Goal: Task Accomplishment & Management: Manage account settings

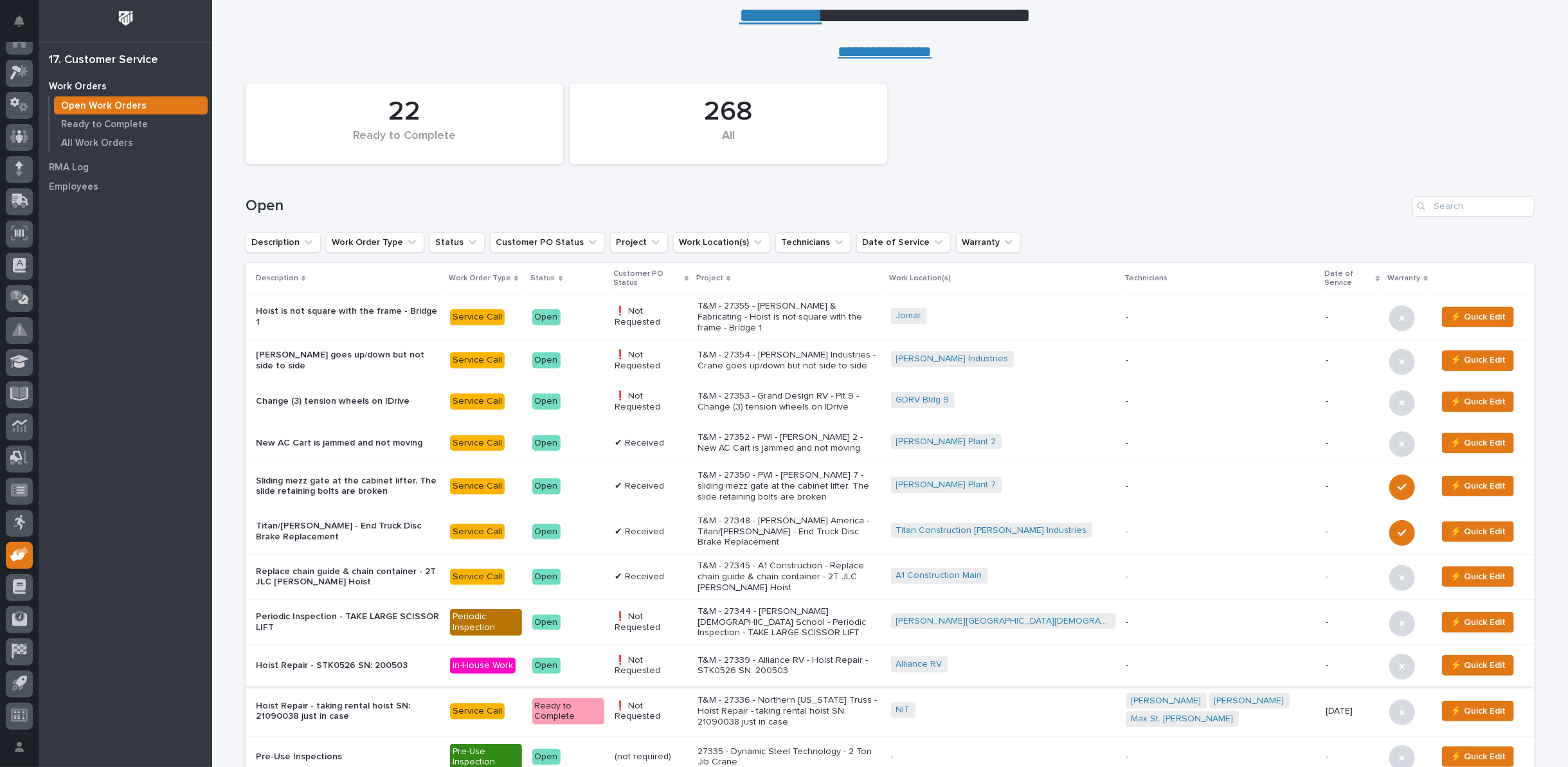
scroll to position [71, 0]
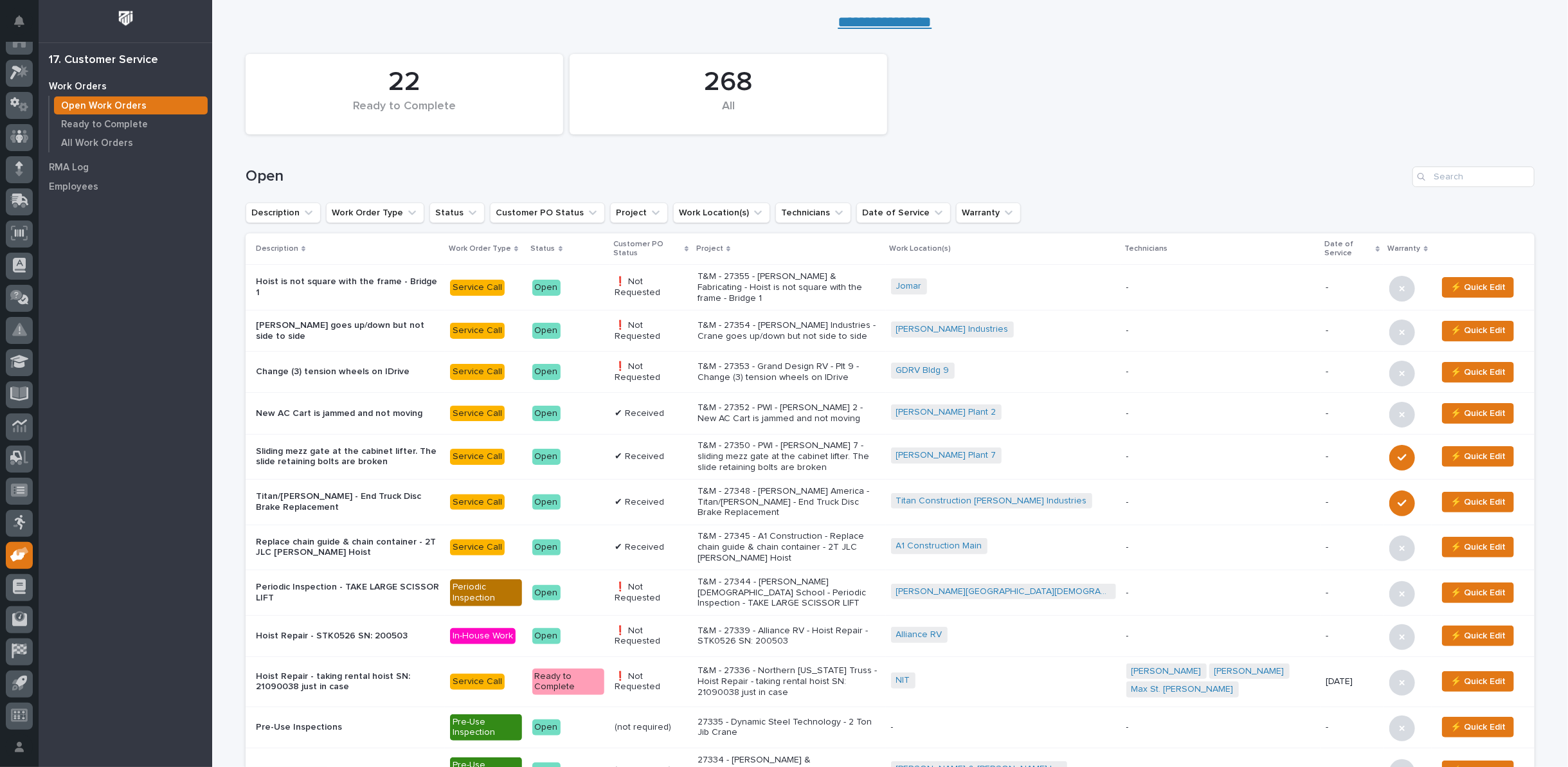
click at [821, 665] on p "T&M - 27336 - Northern [US_STATE] Truss - Hoist Repair - taking rental hoist SN…" at bounding box center [789, 681] width 183 height 32
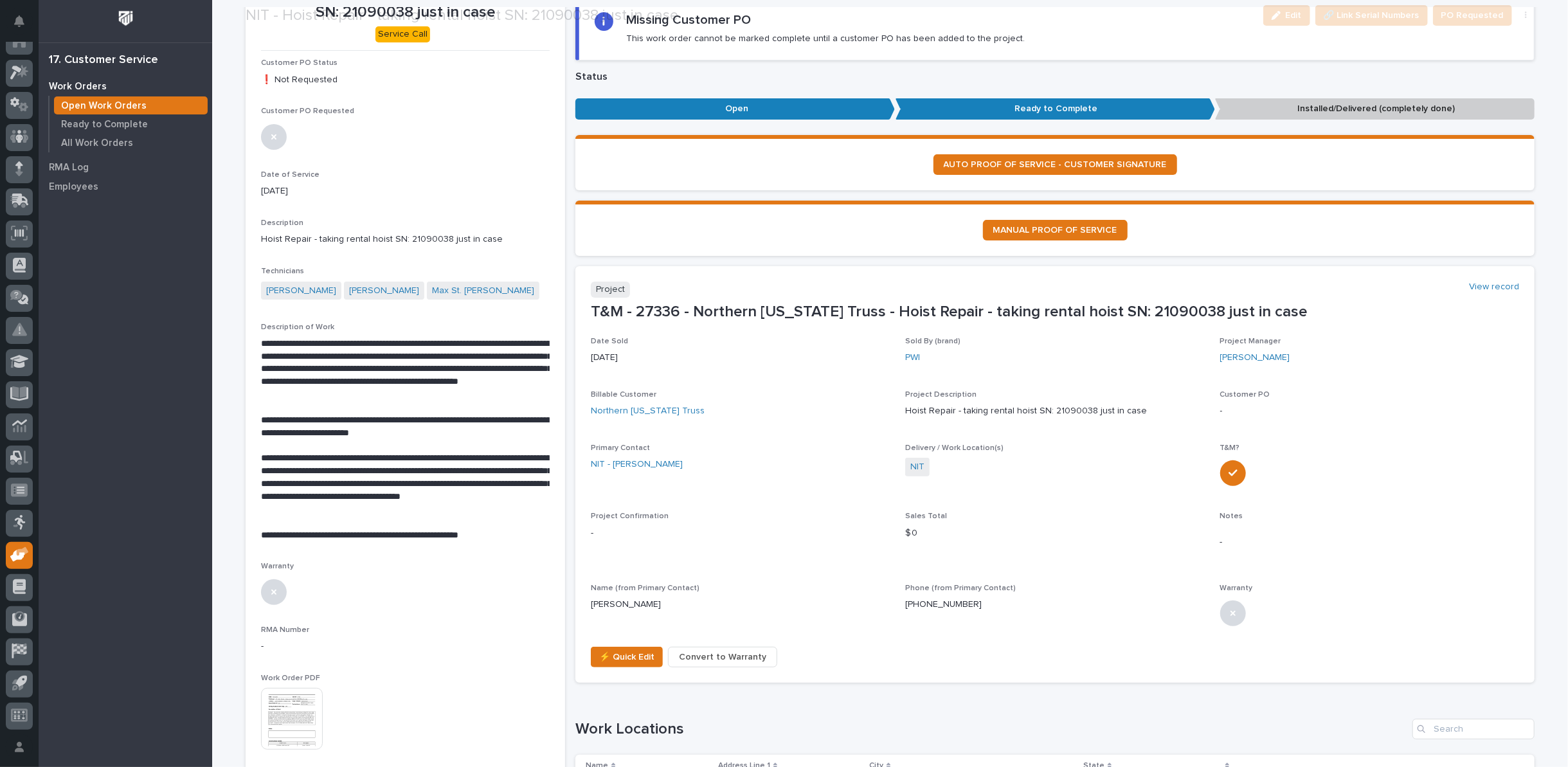
scroll to position [142, 0]
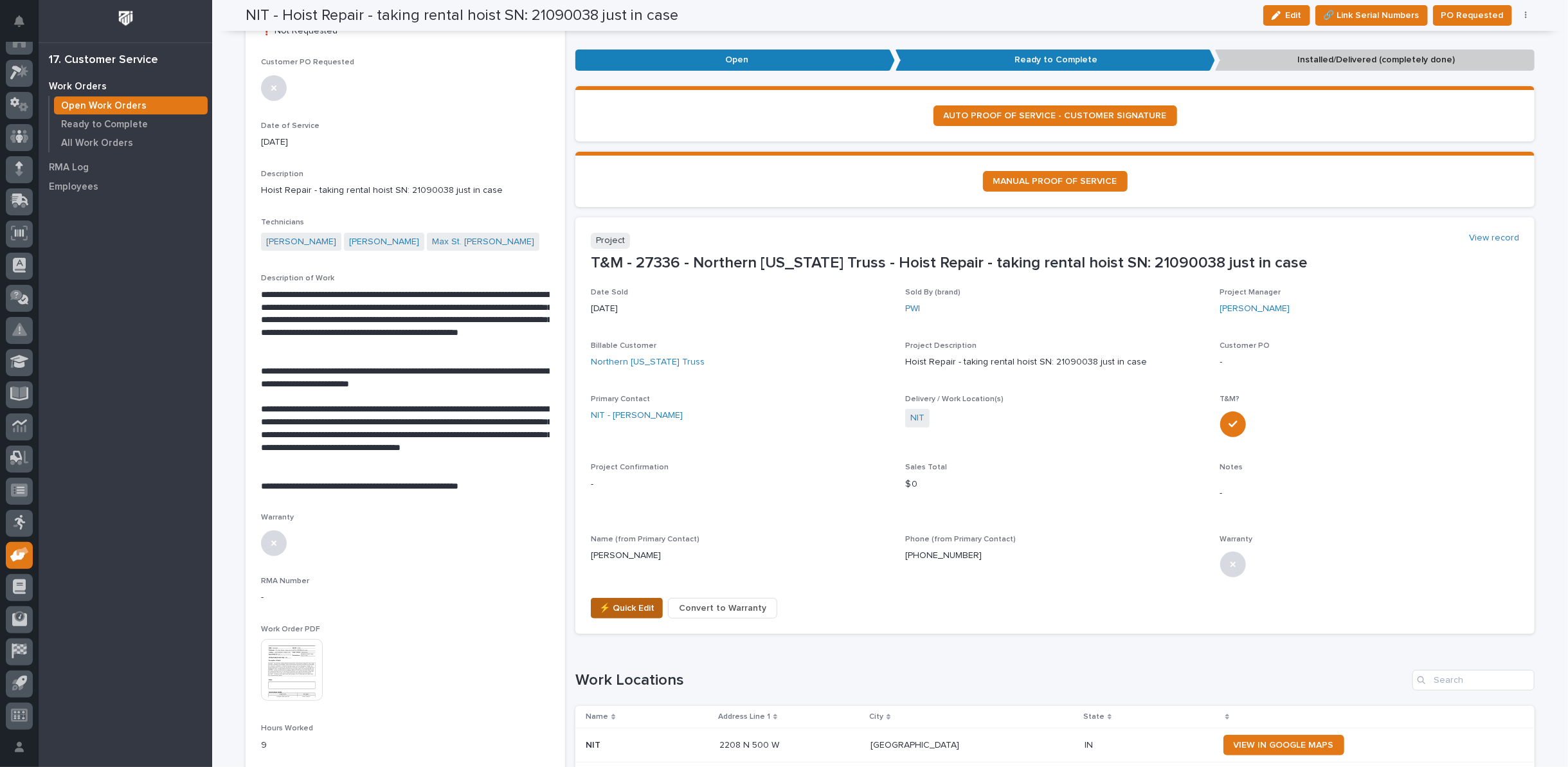
click at [632, 605] on span "⚡ Quick Edit" at bounding box center [627, 608] width 55 height 15
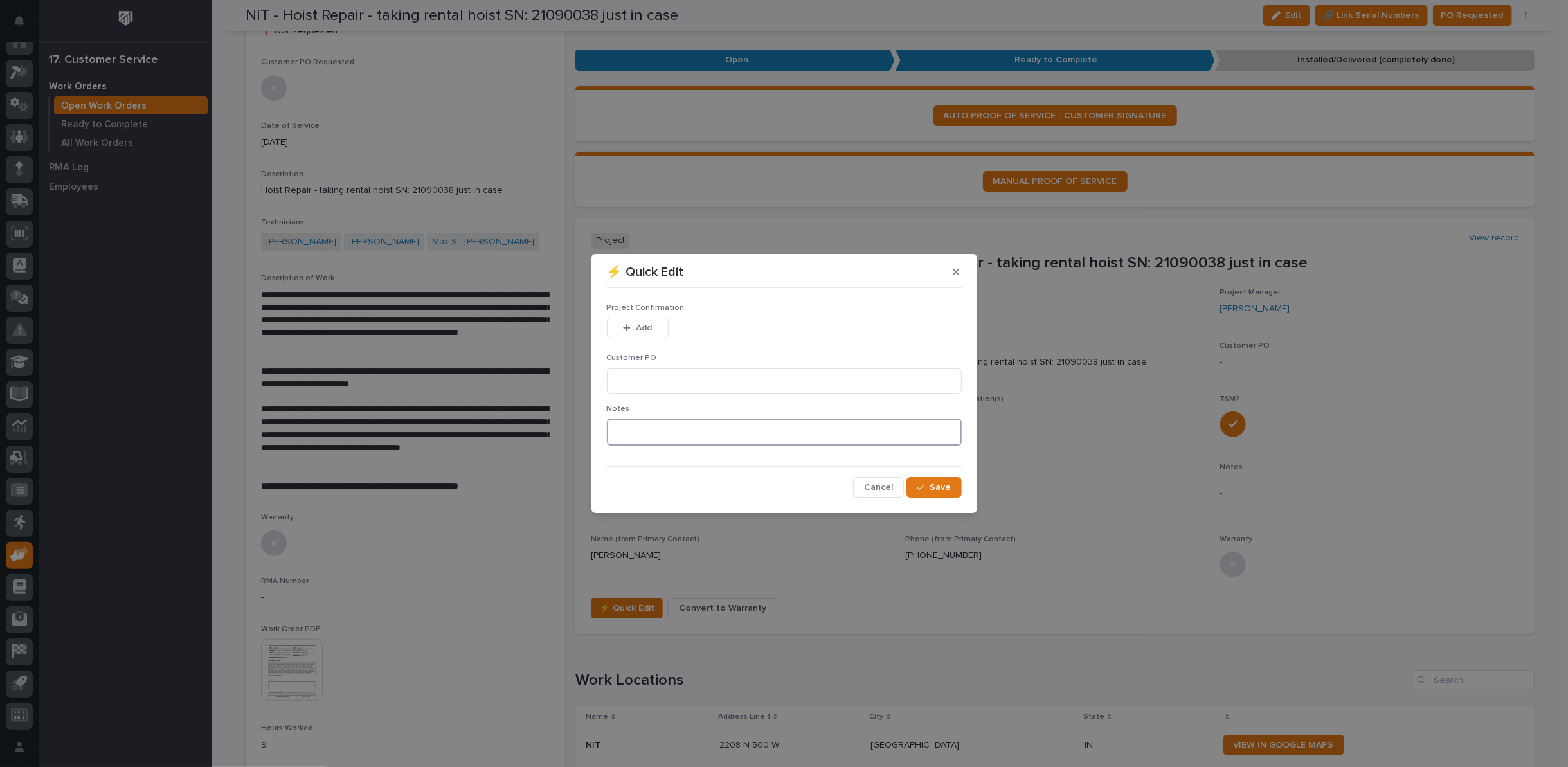
click at [647, 432] on textarea at bounding box center [785, 432] width 355 height 27
type textarea "*********"
click at [933, 486] on span "Save" at bounding box center [941, 487] width 21 height 11
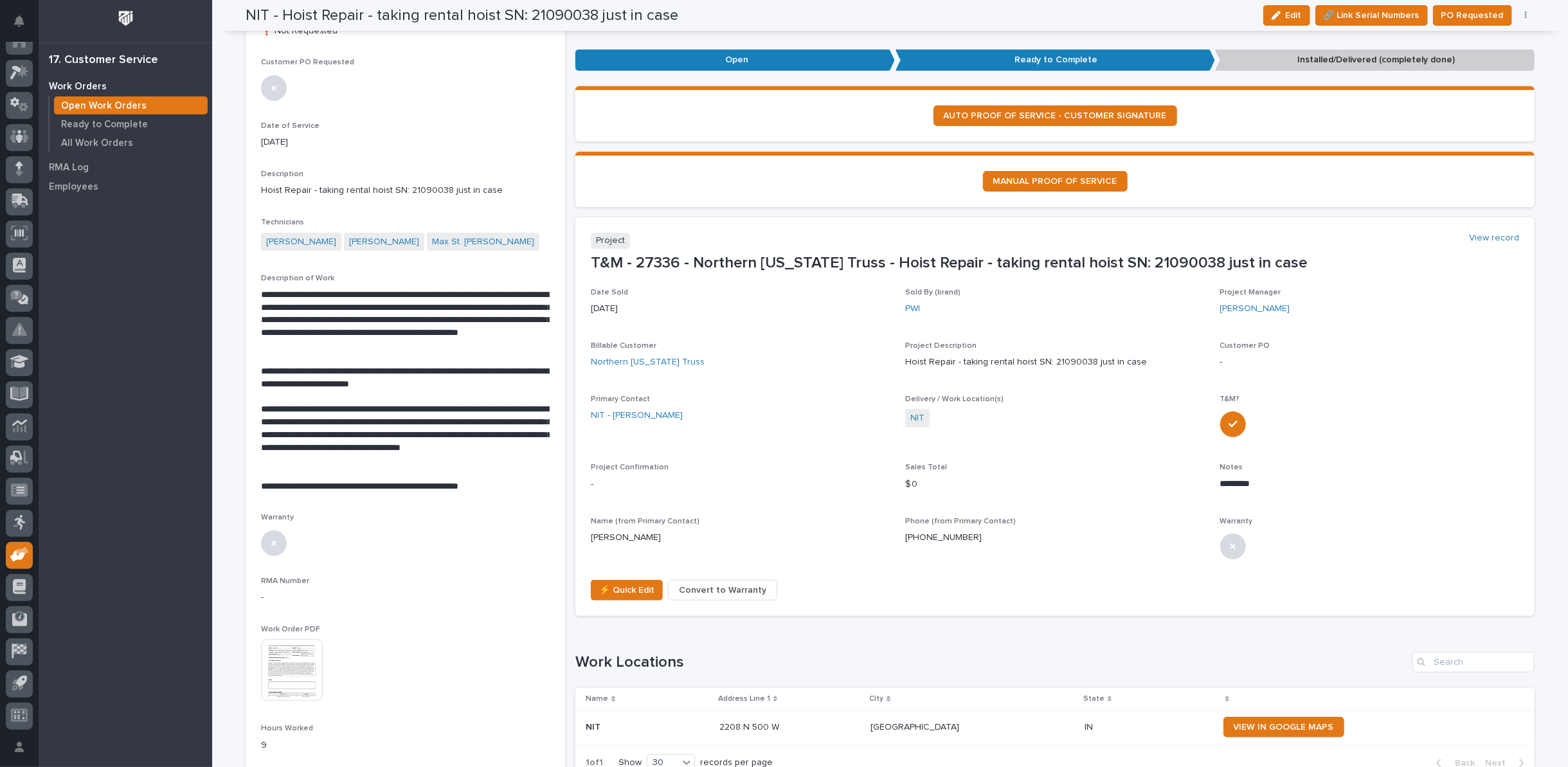
scroll to position [134, 0]
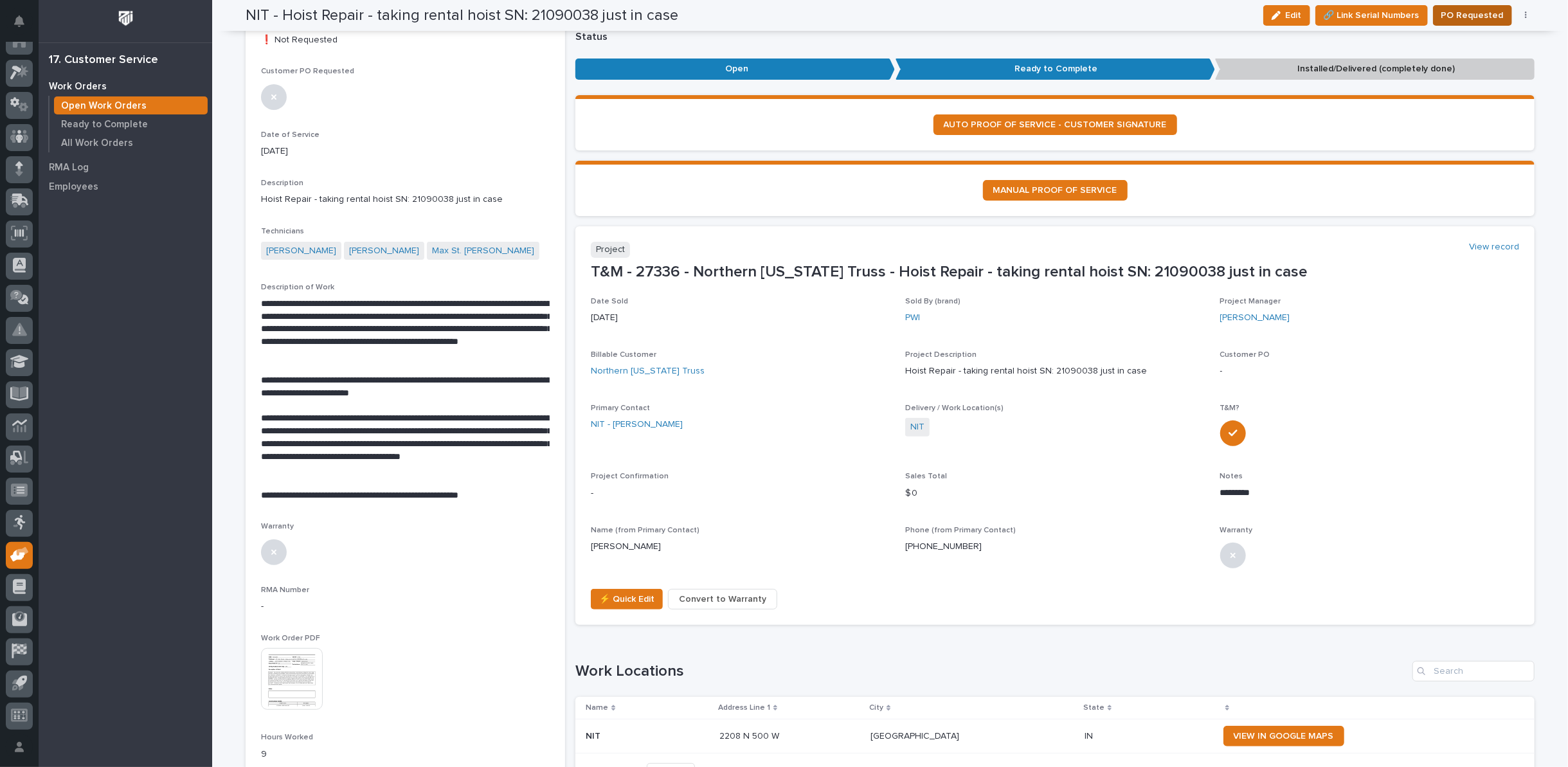
click at [1466, 15] on span "PO Requested" at bounding box center [1472, 15] width 62 height 15
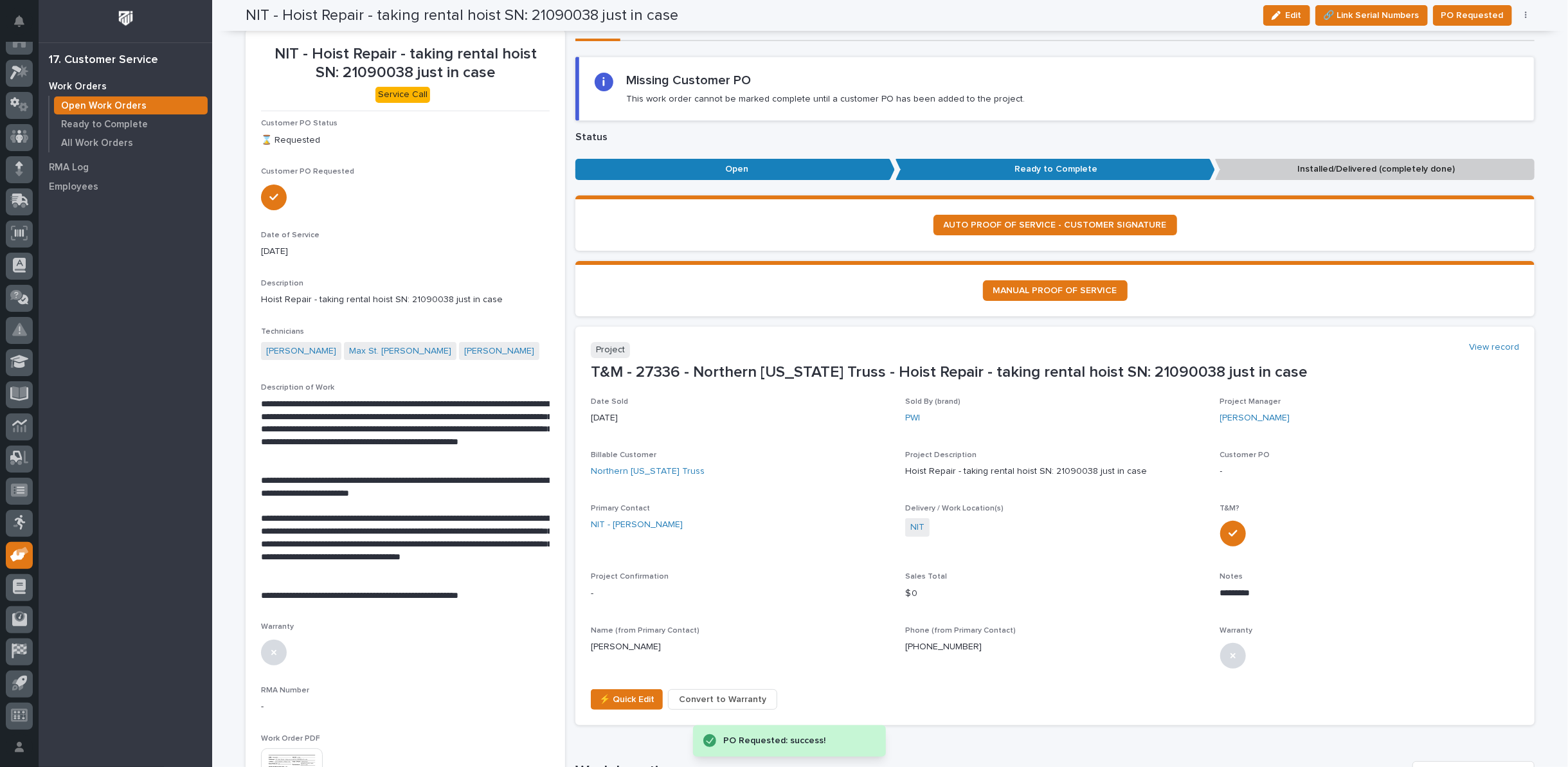
scroll to position [0, 0]
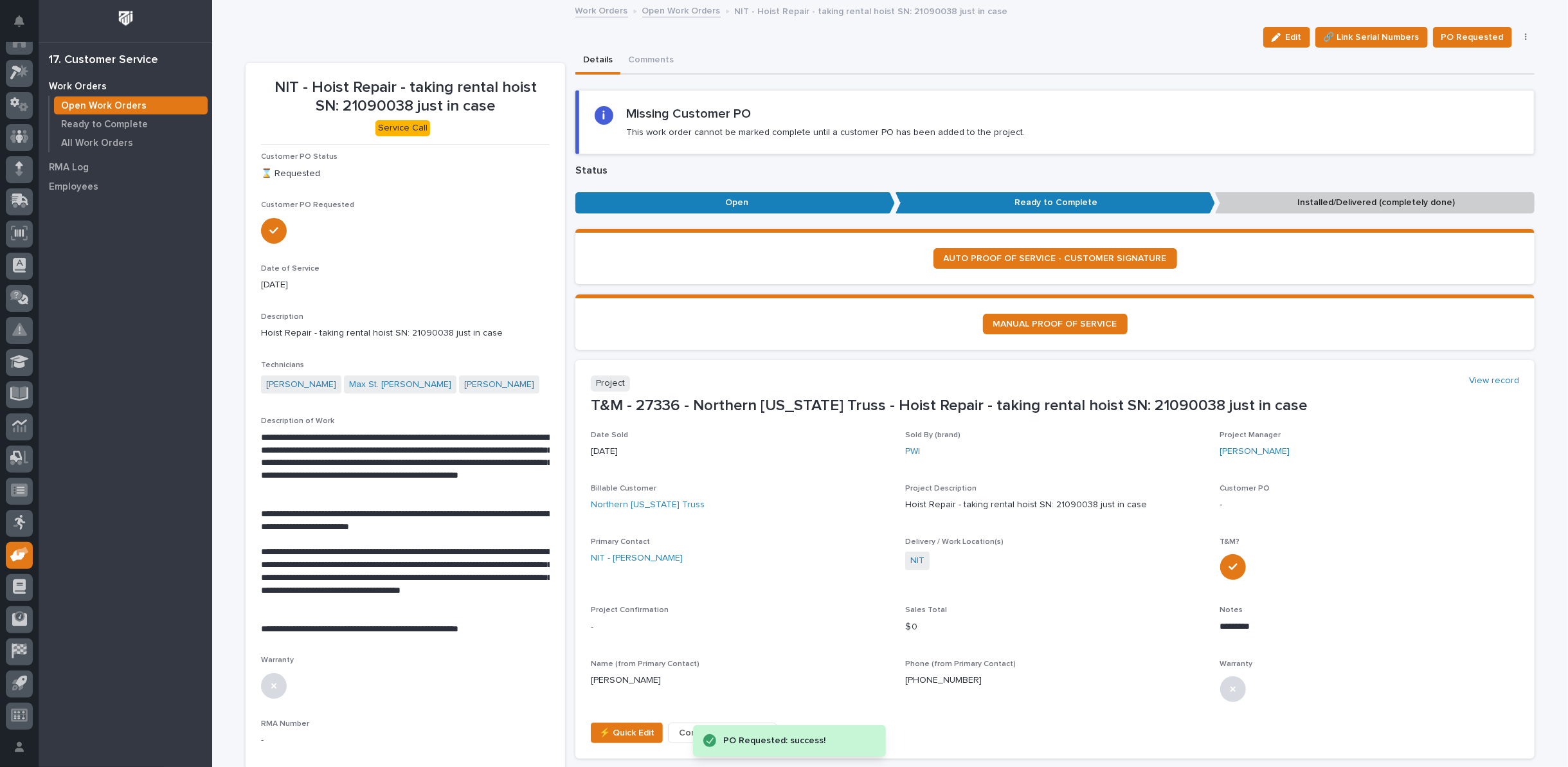
click at [649, 12] on link "Open Work Orders" at bounding box center [681, 9] width 78 height 15
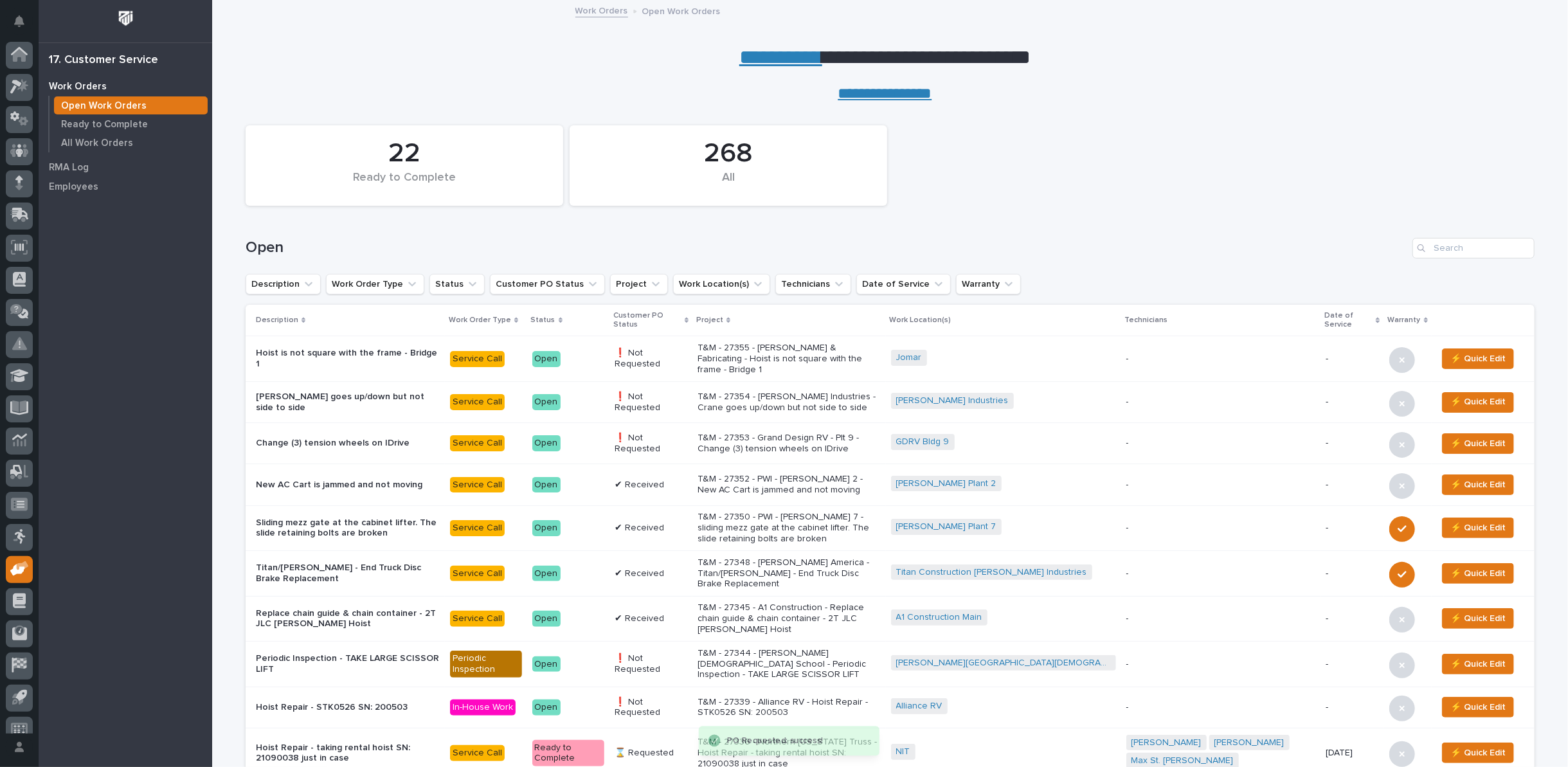
scroll to position [14, 0]
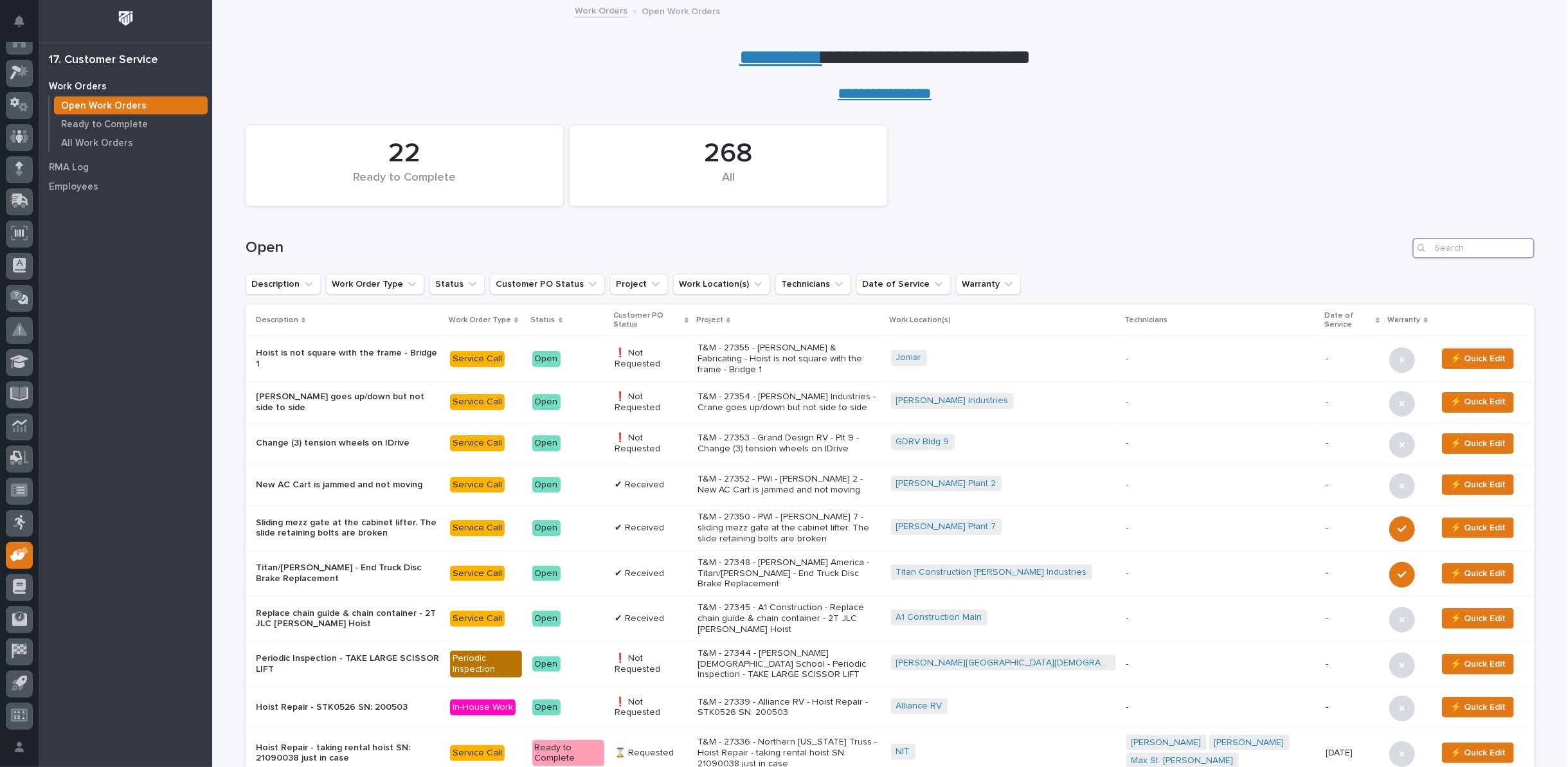
click at [1488, 251] on input "Search" at bounding box center [1474, 248] width 122 height 21
type input "27281"
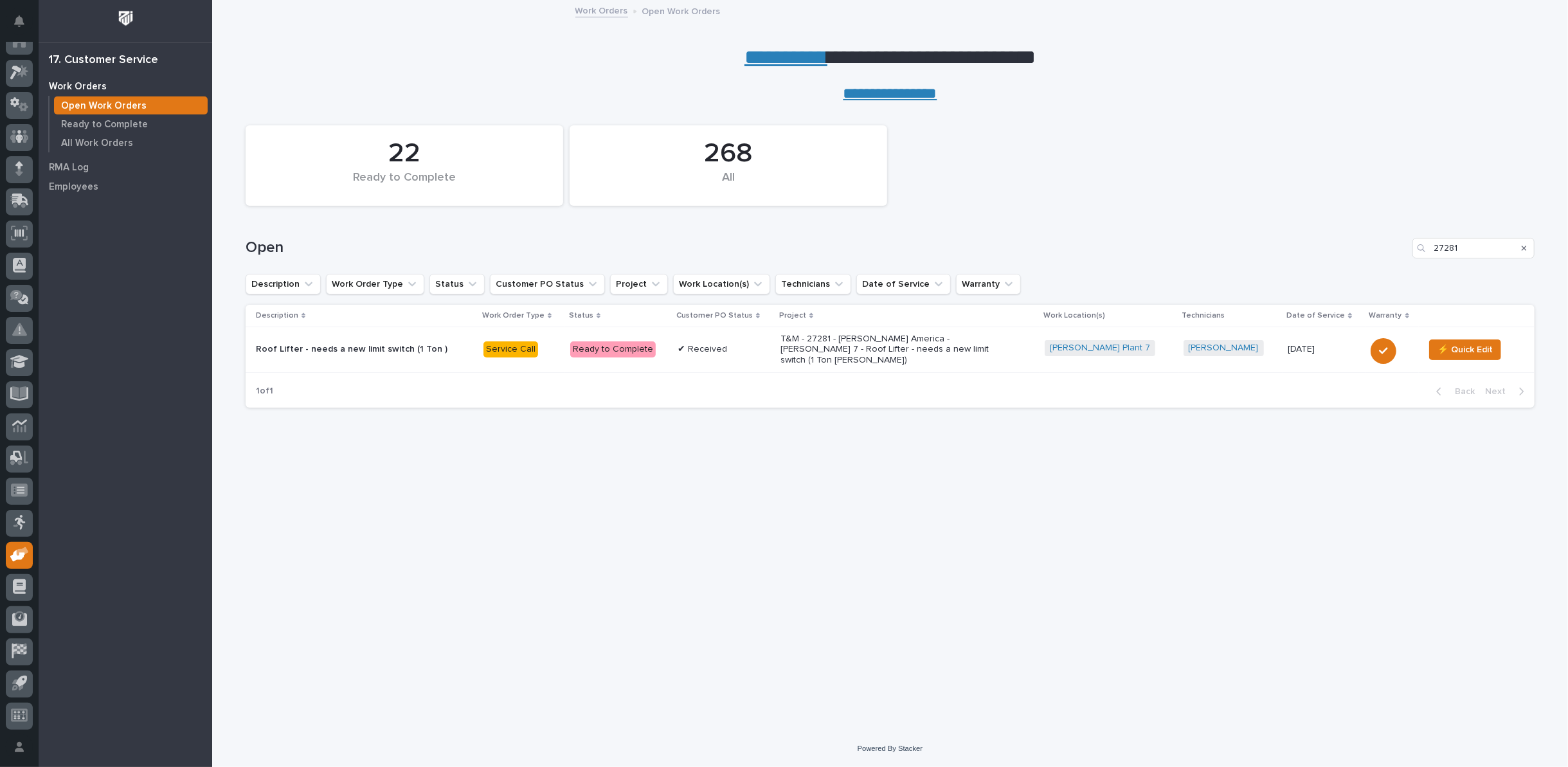
click at [891, 351] on p "T&M - 27281 - [PERSON_NAME] America - [PERSON_NAME] 7 - Roof Lifter - needs a n…" at bounding box center [893, 350] width 225 height 32
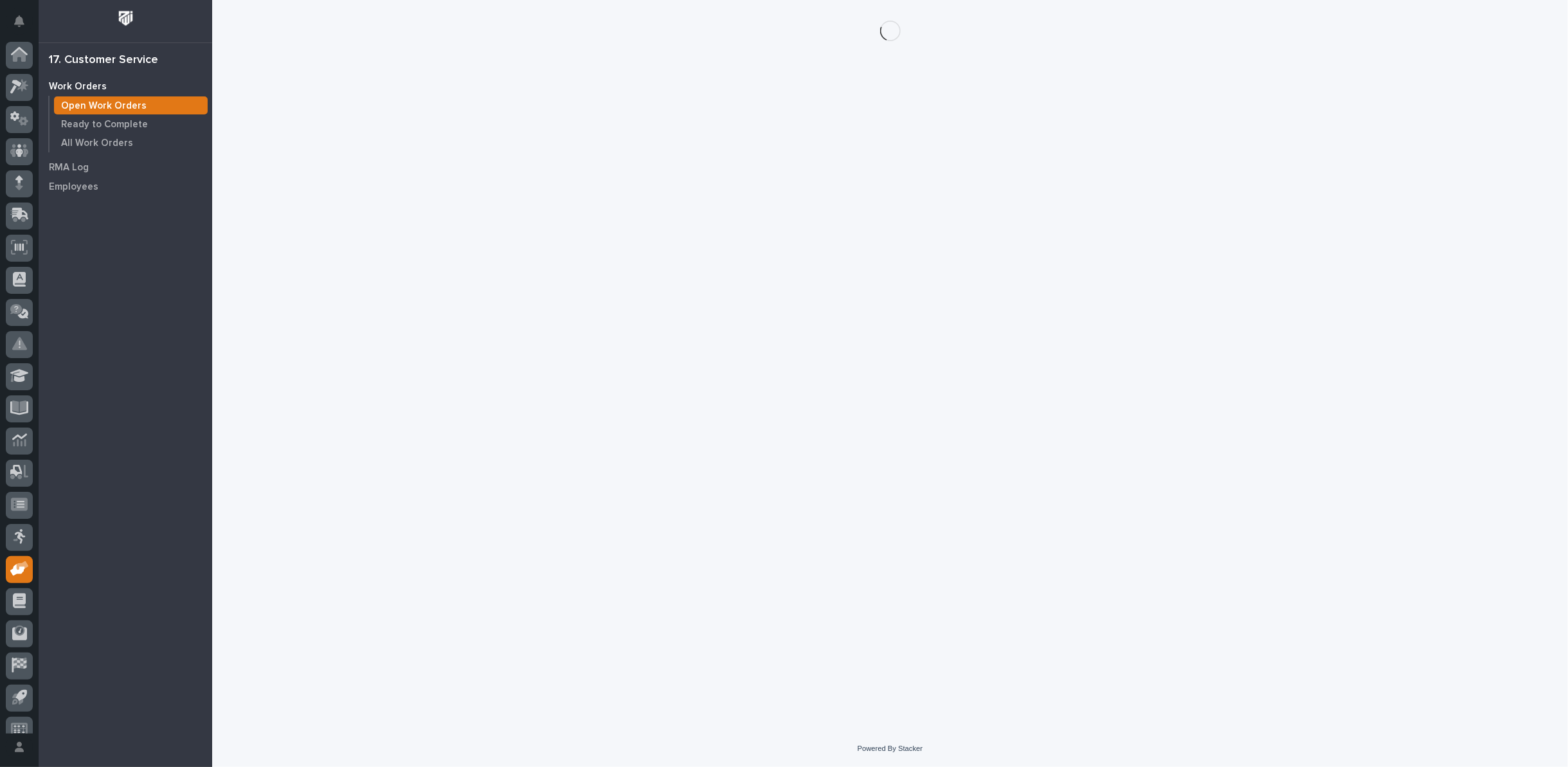
scroll to position [14, 0]
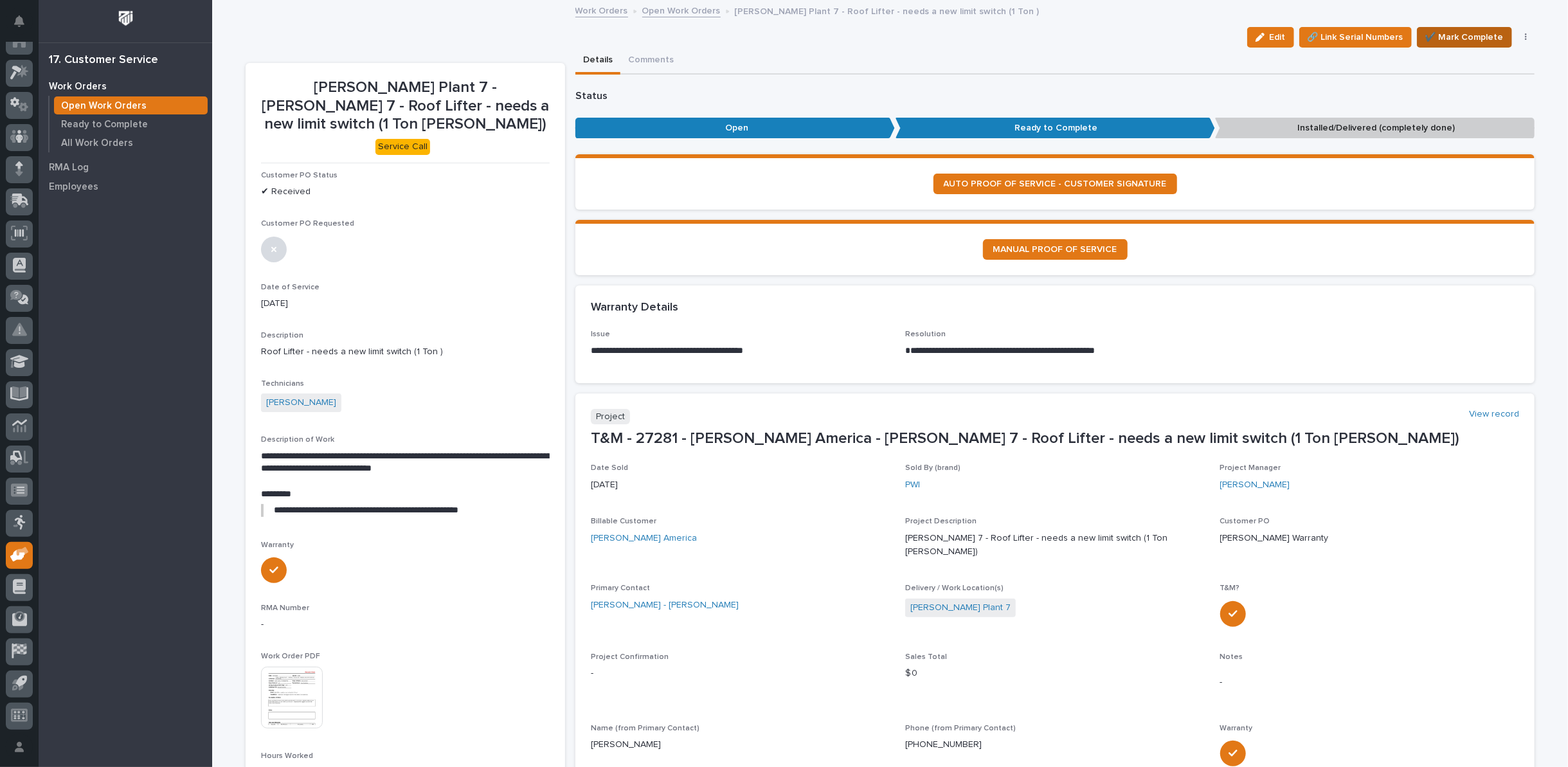
click at [1462, 34] on span "✔️ Mark Complete" at bounding box center [1465, 38] width 78 height 15
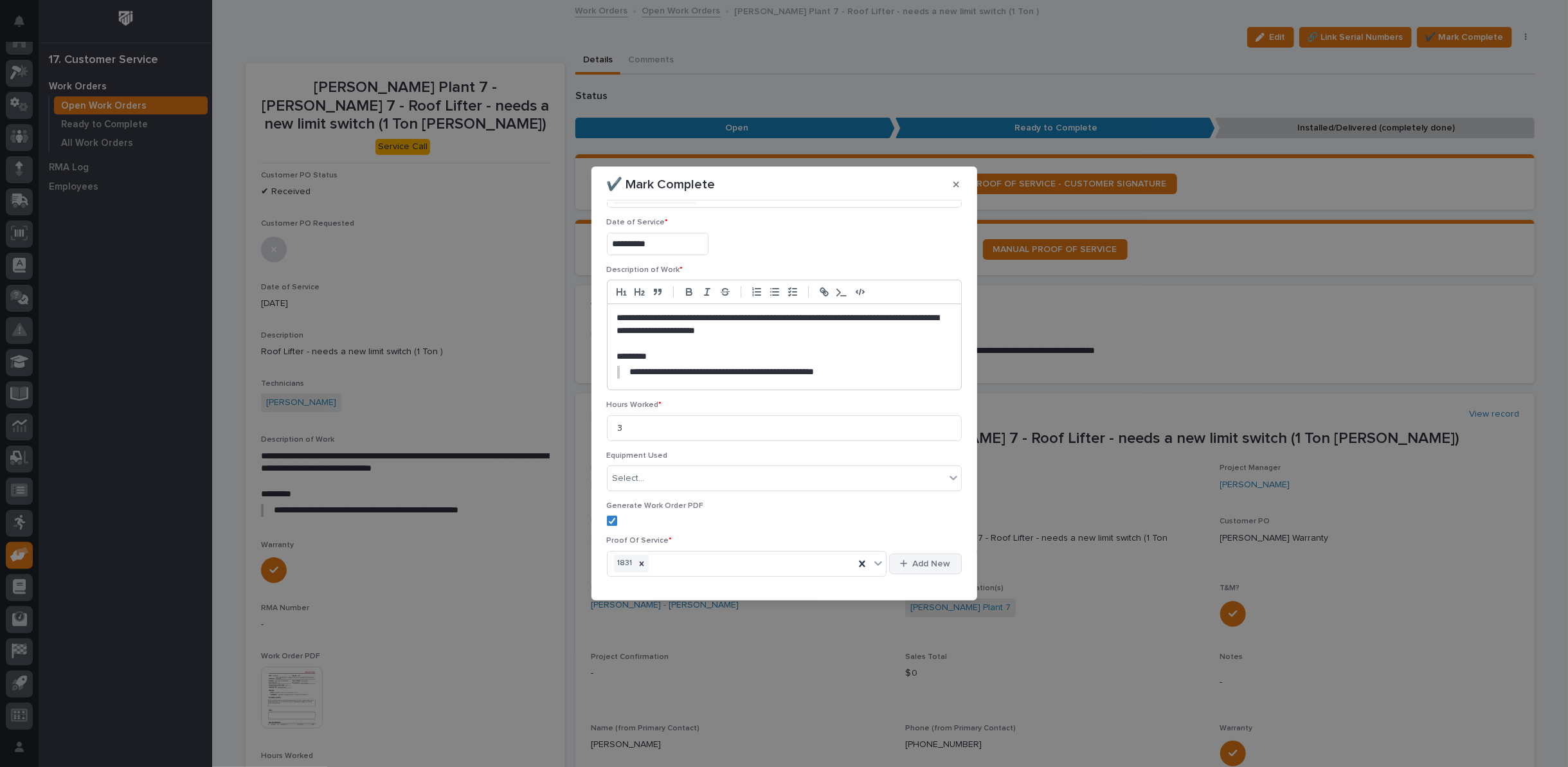
scroll to position [88, 0]
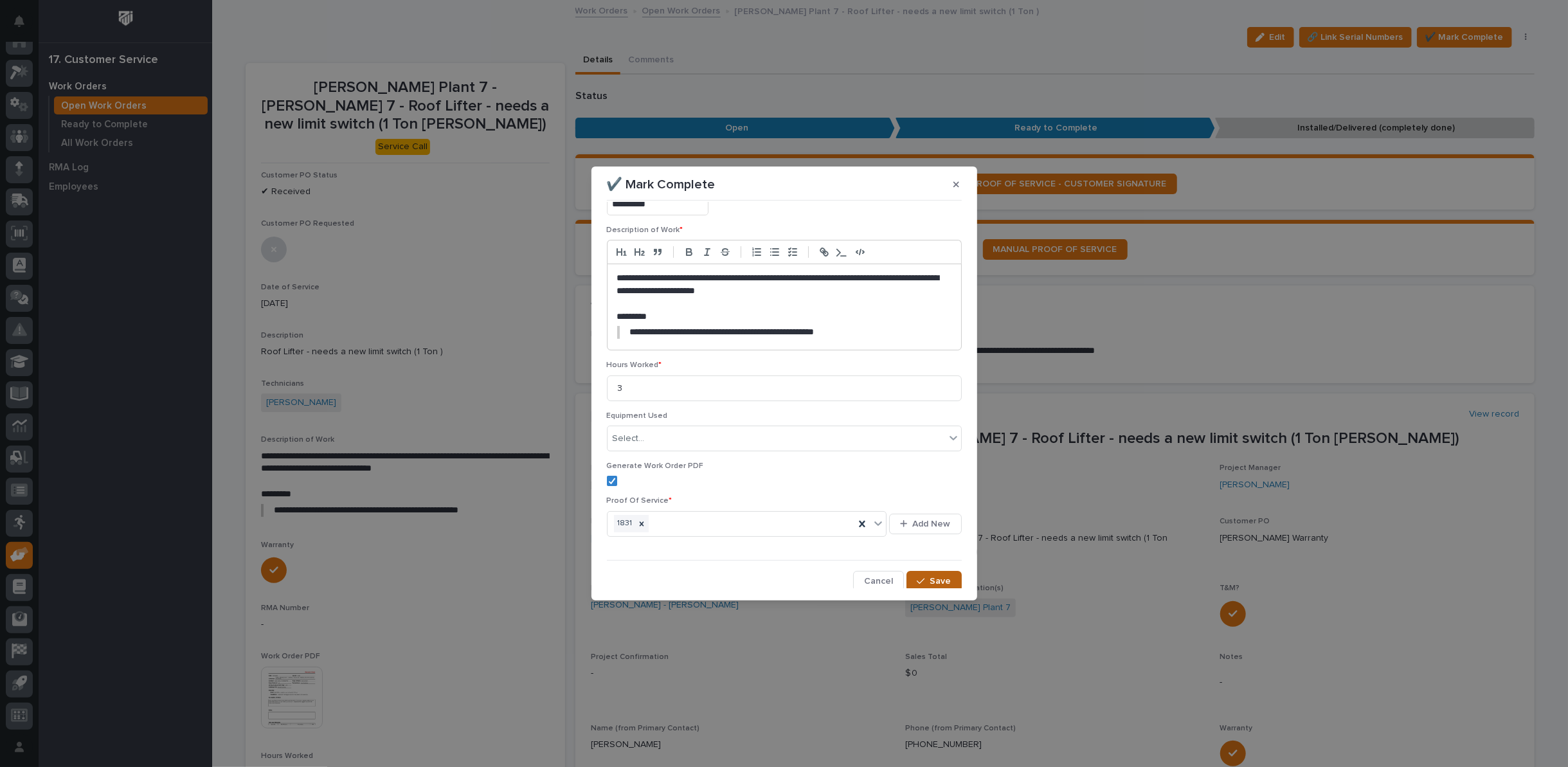
click at [921, 571] on button "Save" at bounding box center [933, 581] width 54 height 21
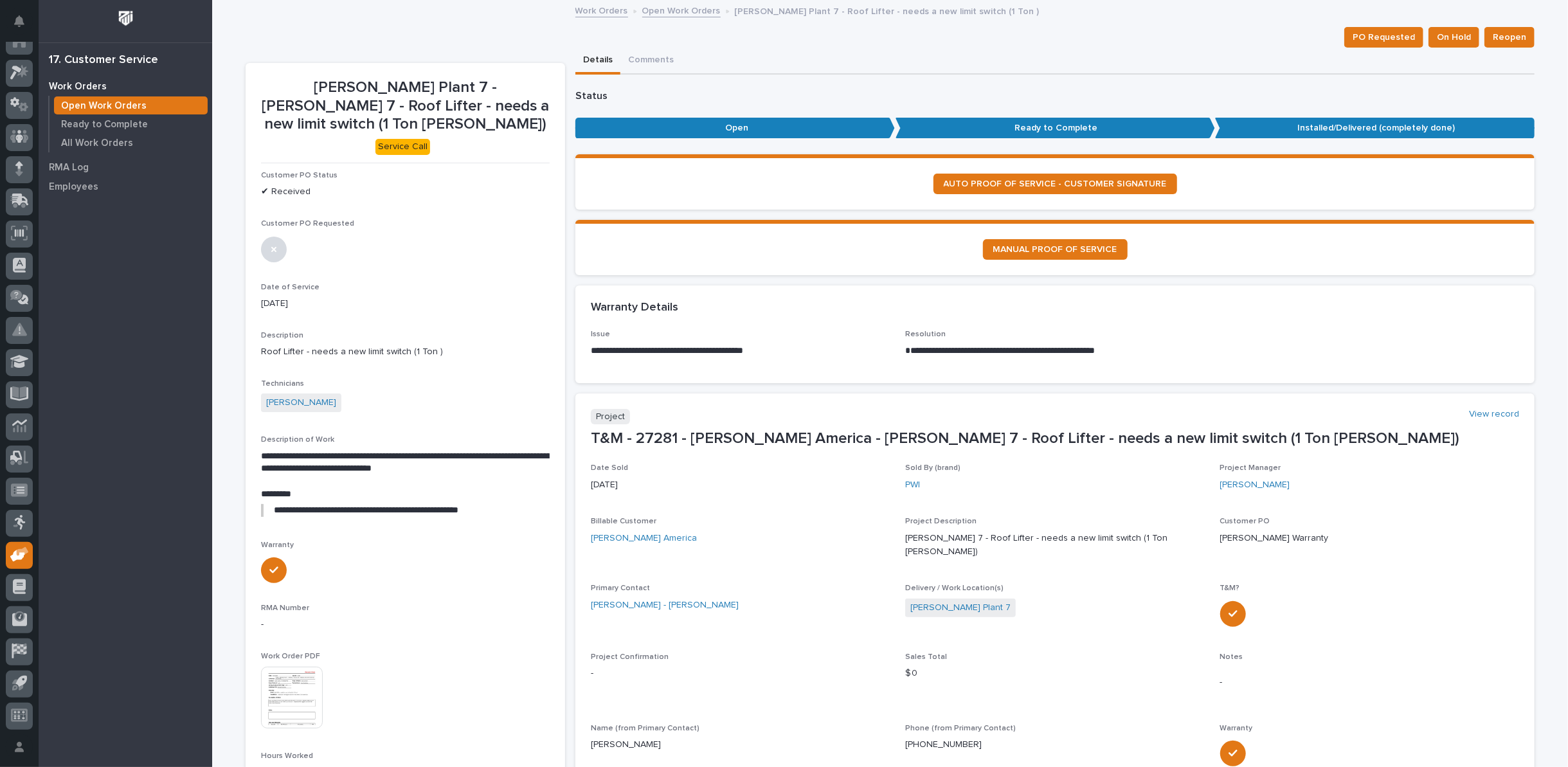
click at [680, 10] on link "Open Work Orders" at bounding box center [681, 9] width 78 height 15
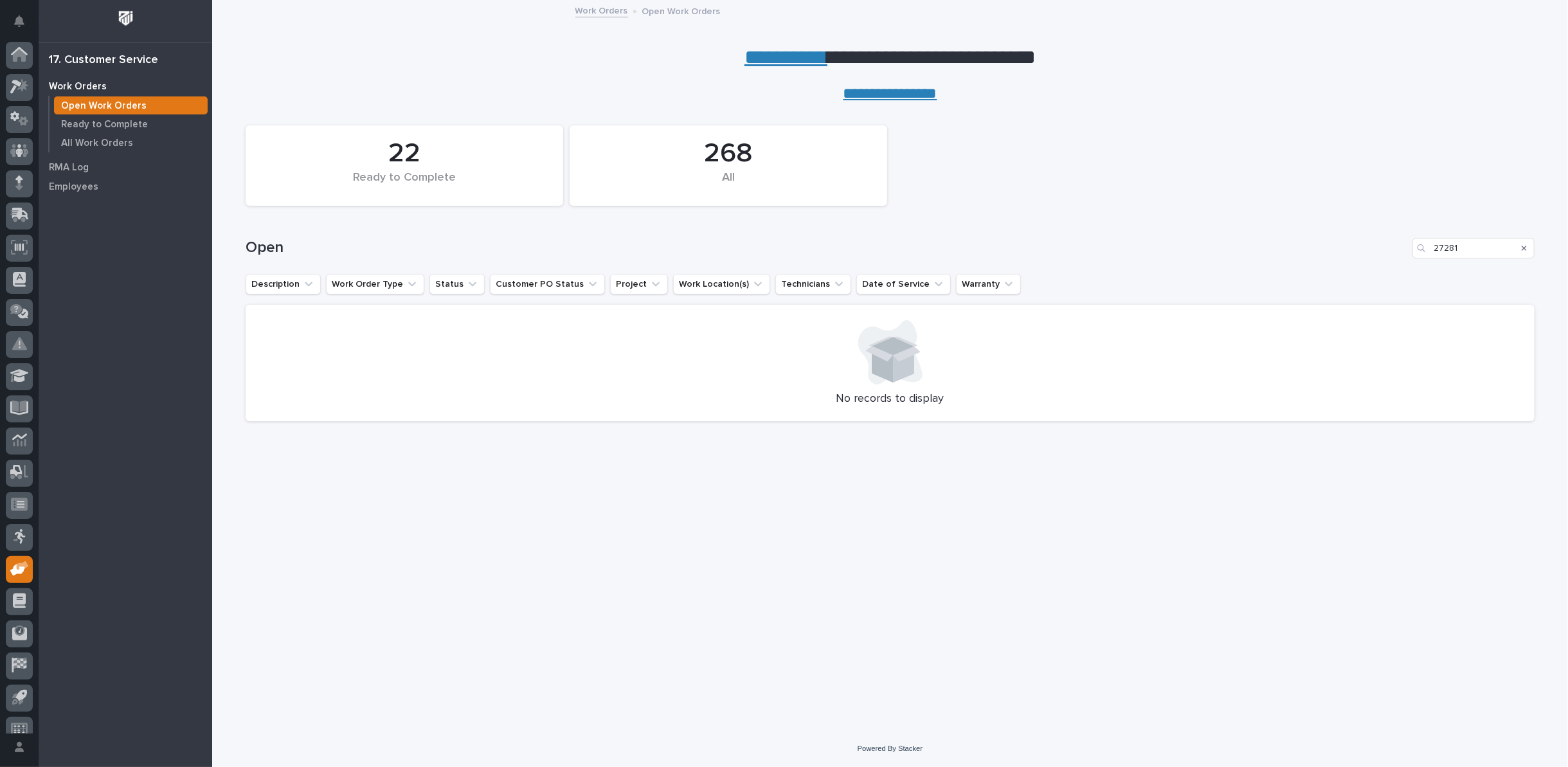
scroll to position [14, 0]
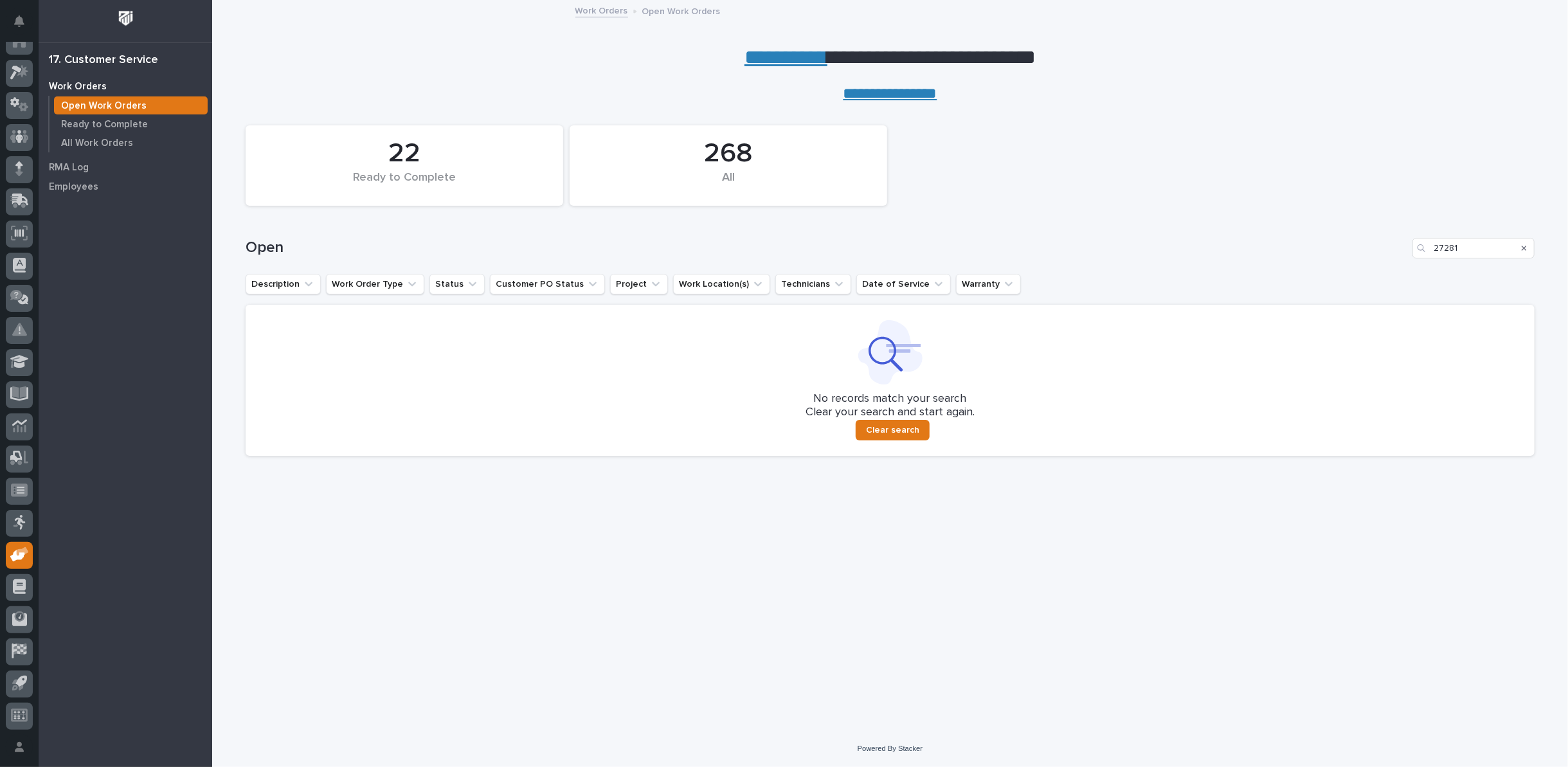
click at [1523, 244] on icon "Search" at bounding box center [1524, 248] width 5 height 8
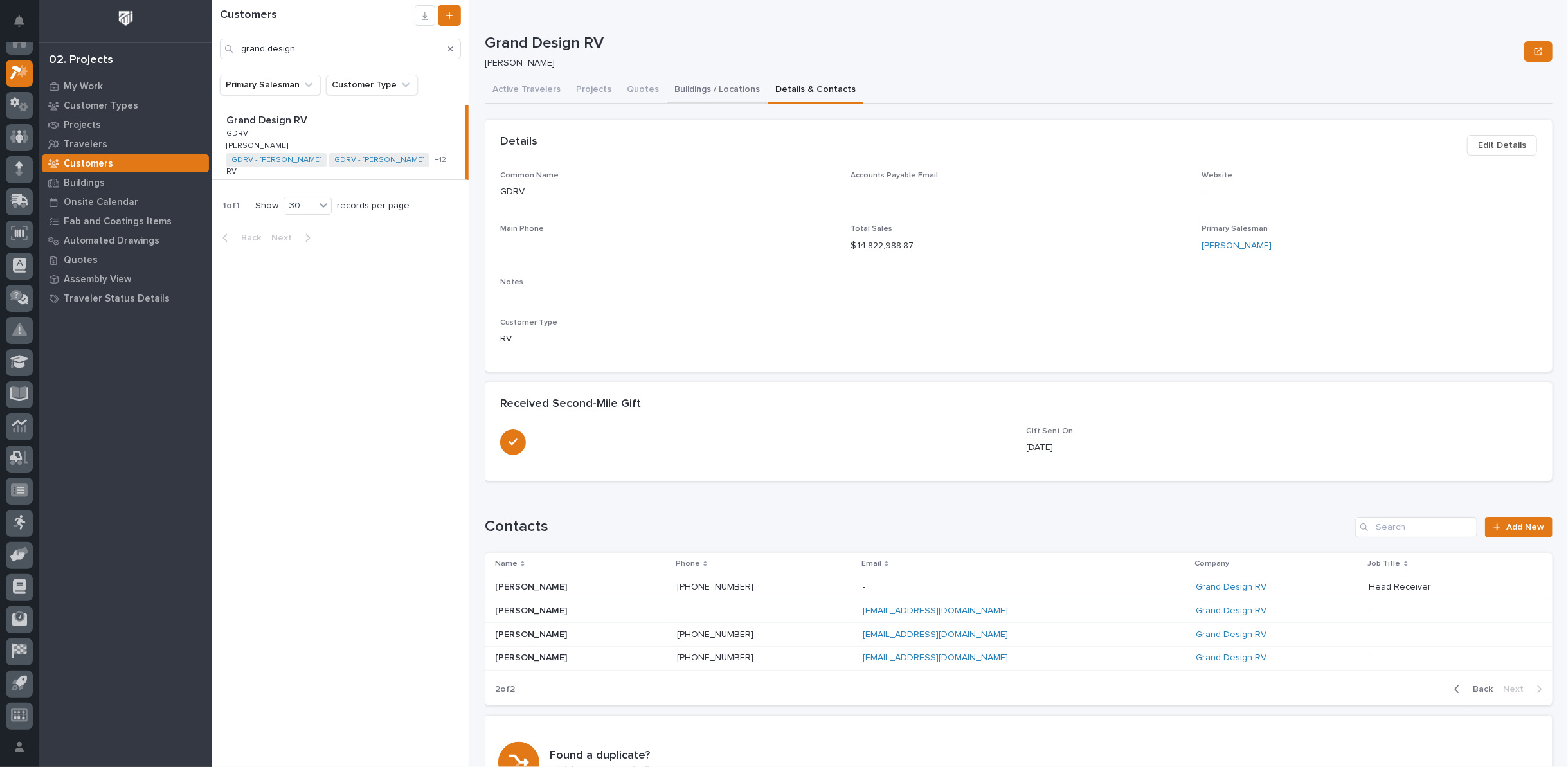
click at [700, 90] on button "Buildings / Locations" at bounding box center [717, 90] width 101 height 27
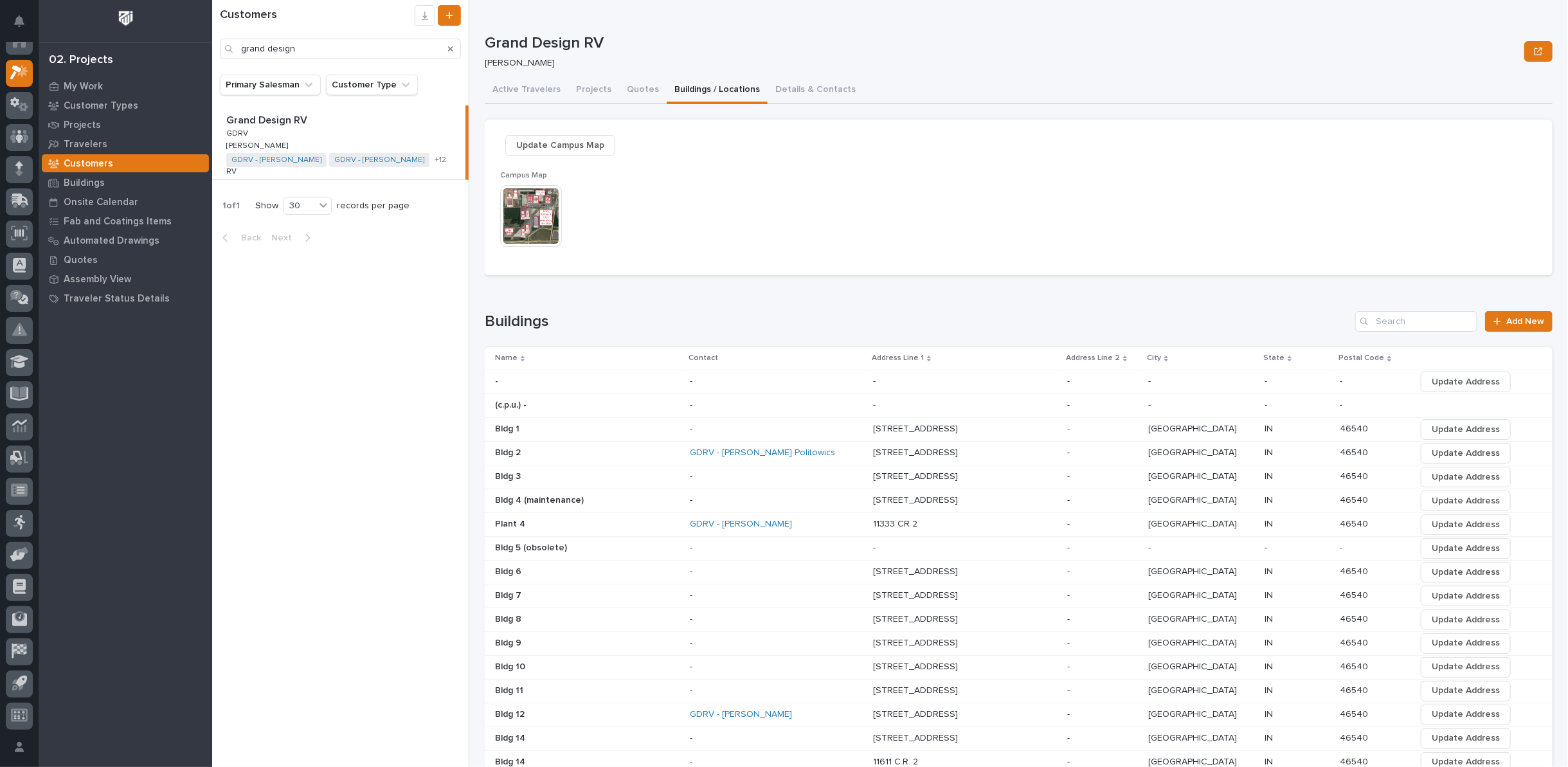
click at [525, 642] on p at bounding box center [587, 643] width 185 height 11
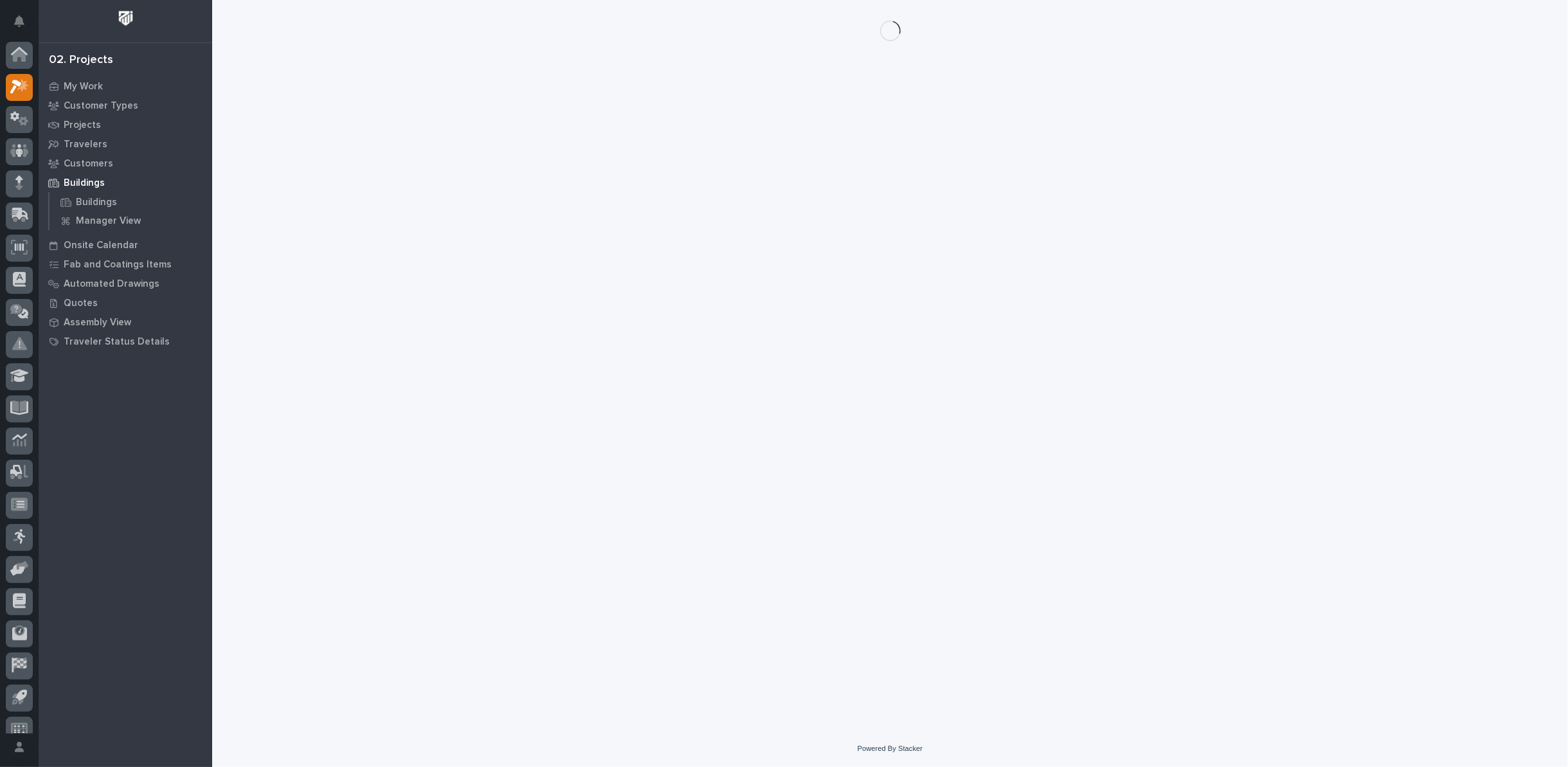
scroll to position [14, 0]
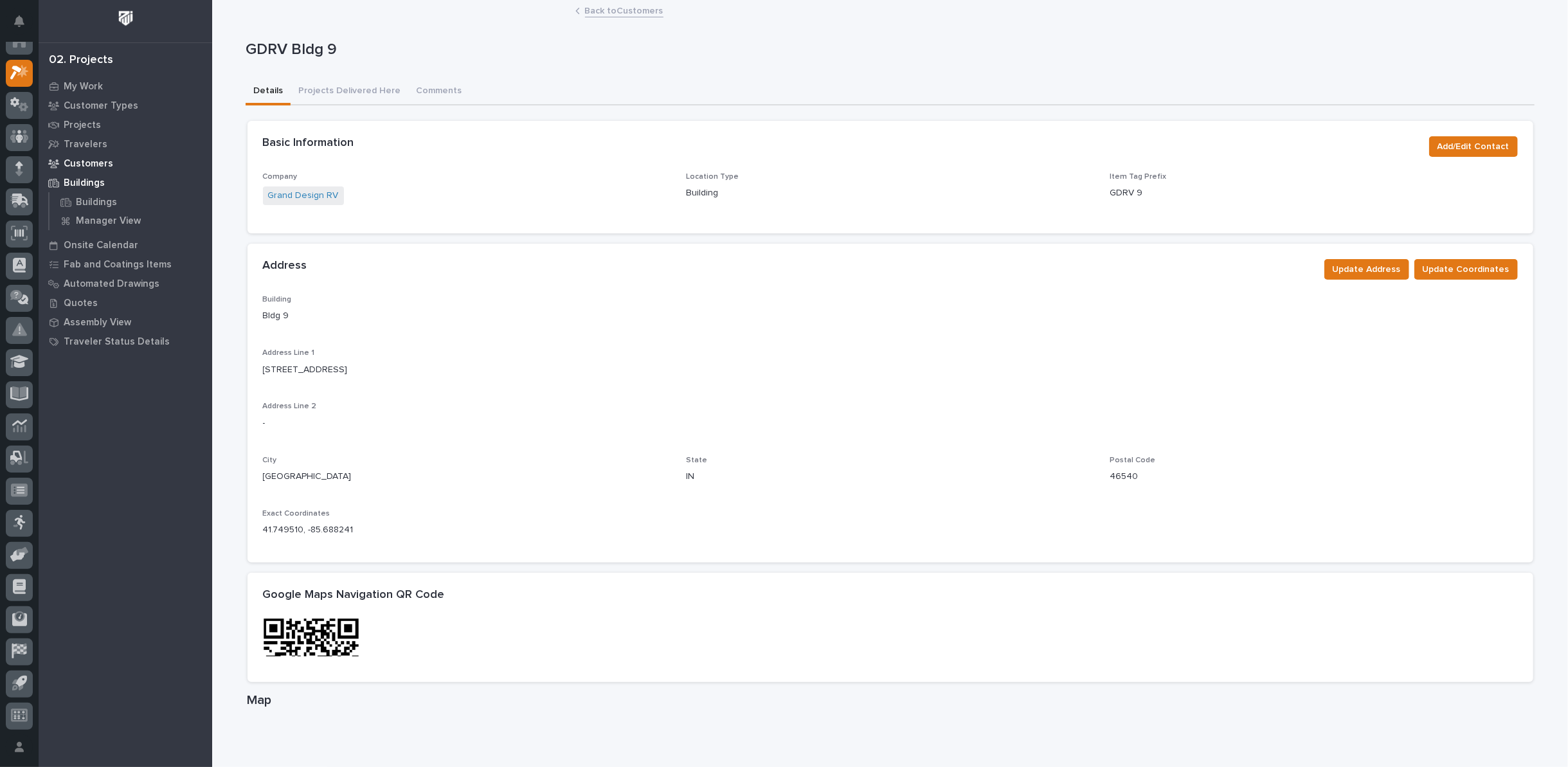
click at [85, 165] on p "Customers" at bounding box center [88, 164] width 50 height 11
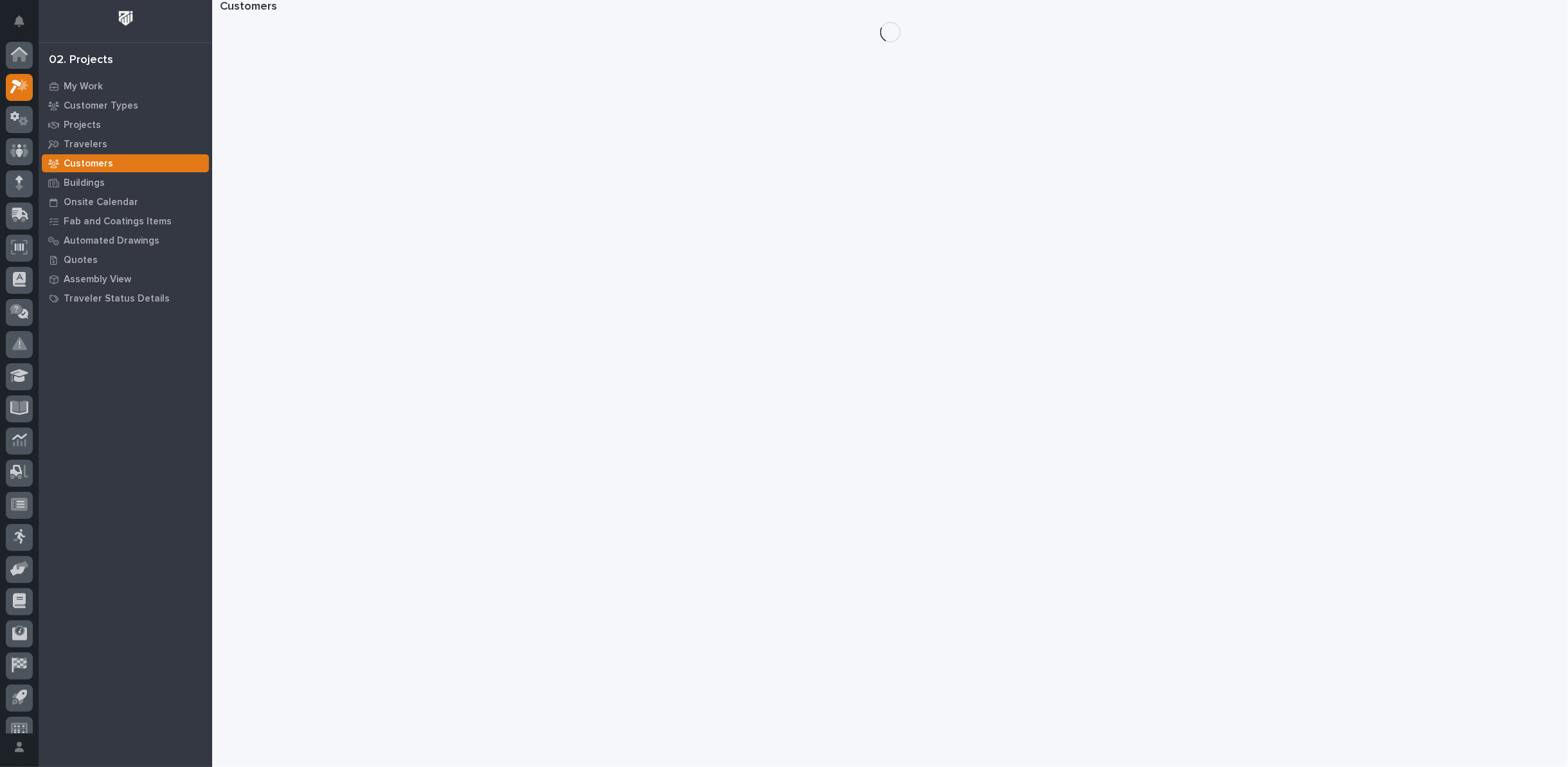
scroll to position [14, 0]
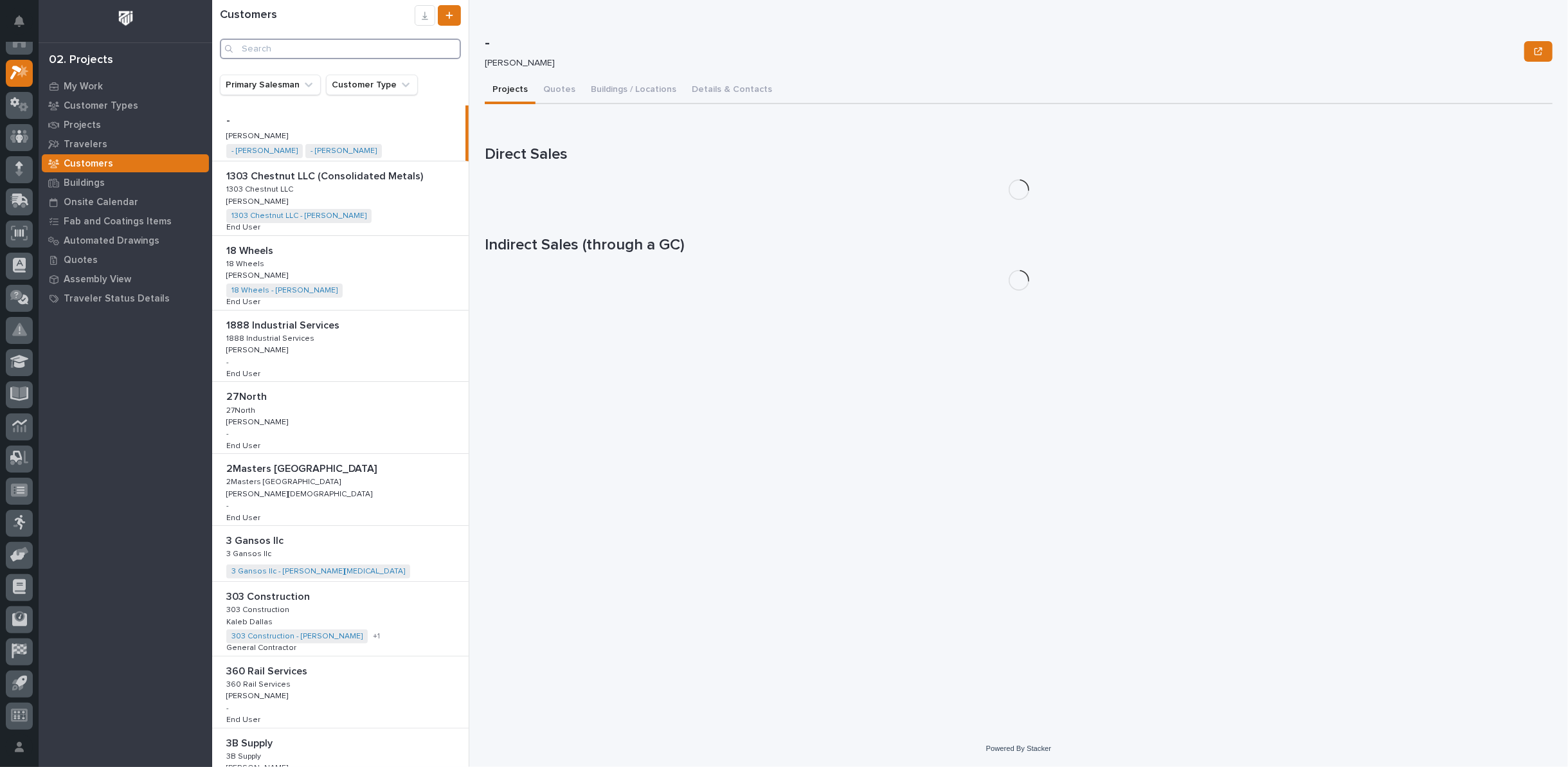
click at [377, 46] on input "Search" at bounding box center [340, 48] width 241 height 21
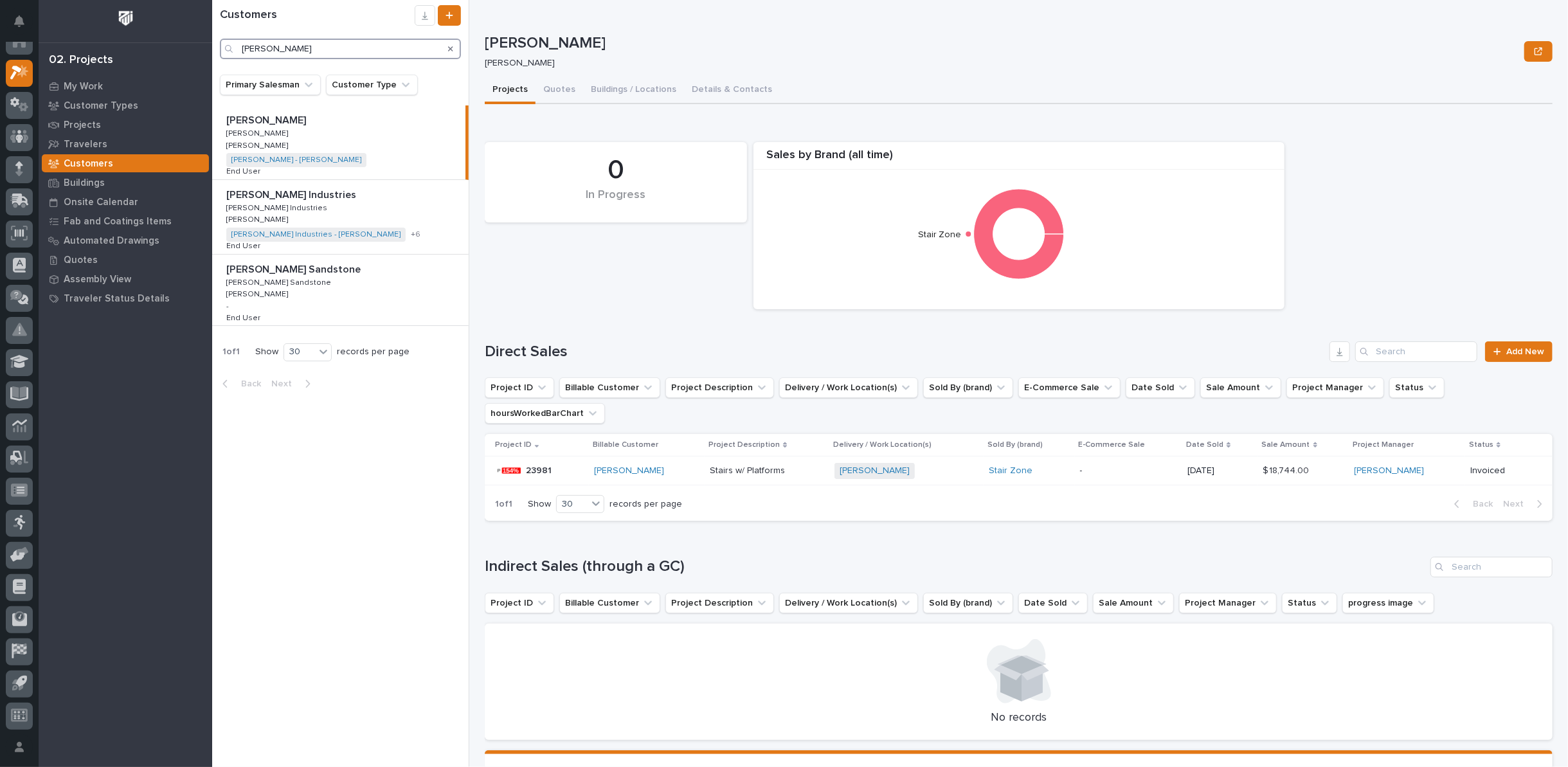
drag, startPoint x: 316, startPoint y: 54, endPoint x: 155, endPoint y: 53, distance: 161.0
click at [212, 53] on div "My Settings Log Out 02. Projects My Work Customer Types Projects Travelers Cust…" at bounding box center [890, 384] width 1356 height 767
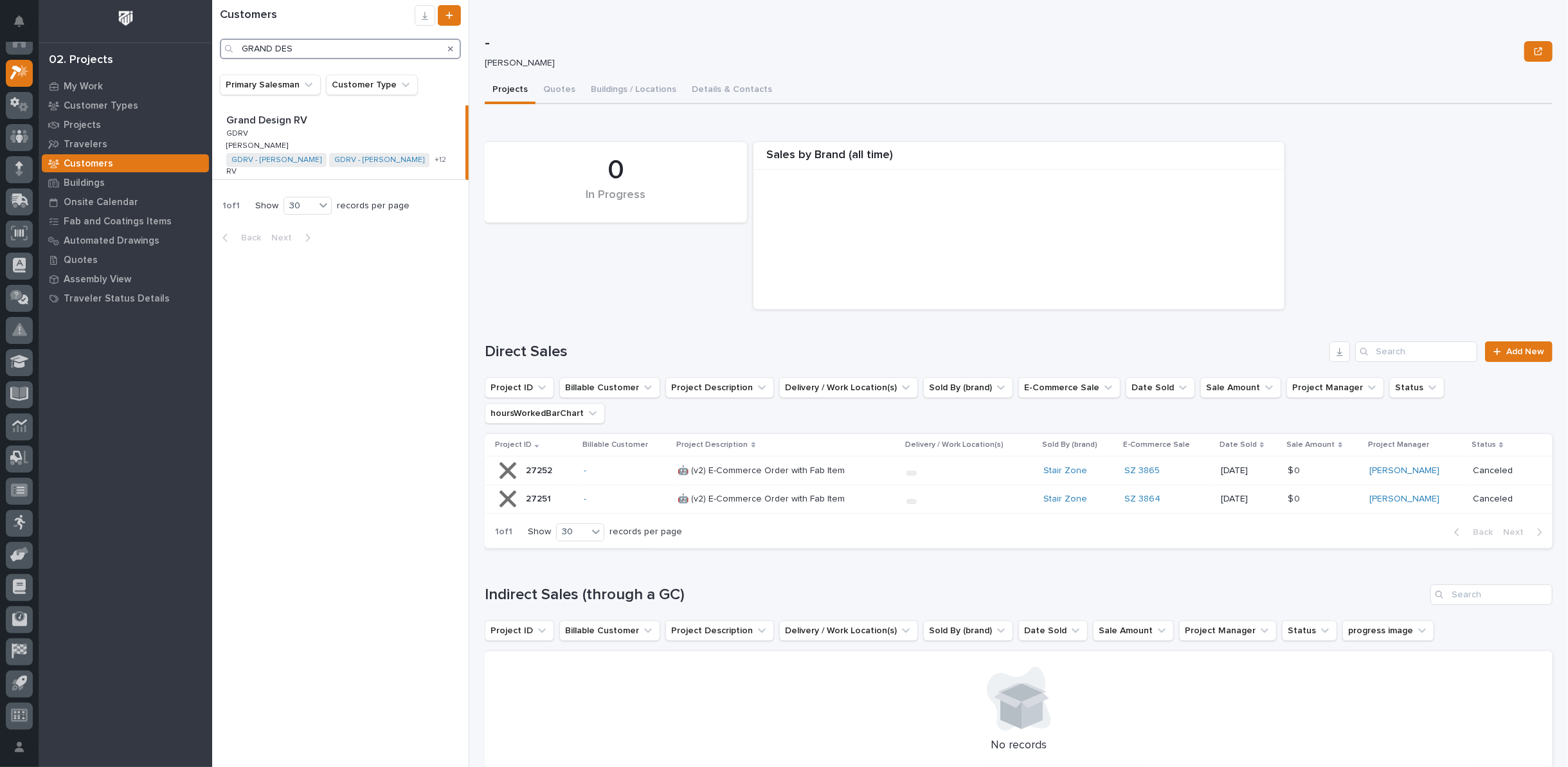
type input "GRAND DES"
click at [305, 122] on p "Grand Design RV" at bounding box center [268, 119] width 83 height 15
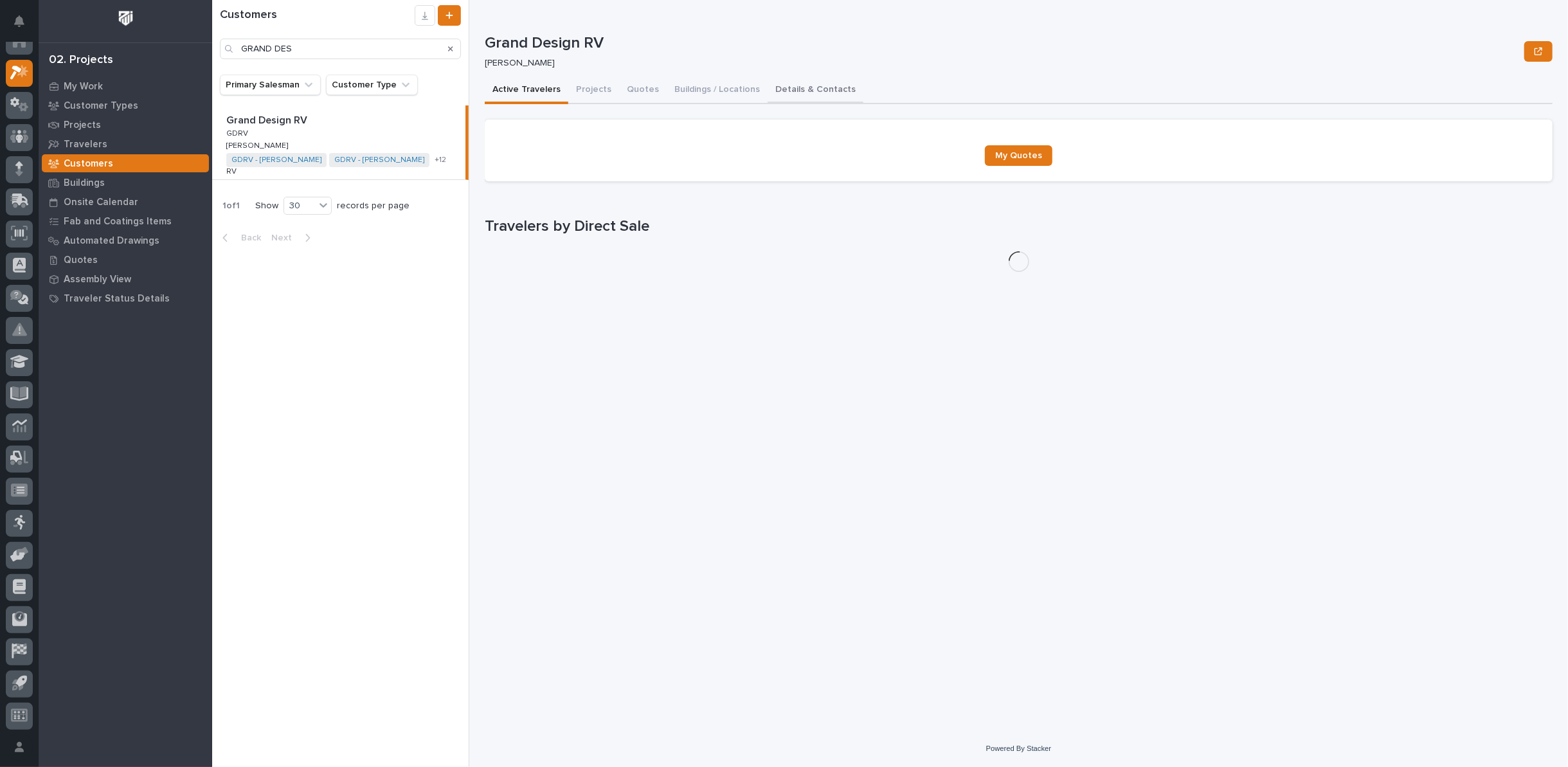
click at [798, 90] on button "Details & Contacts" at bounding box center [815, 90] width 96 height 27
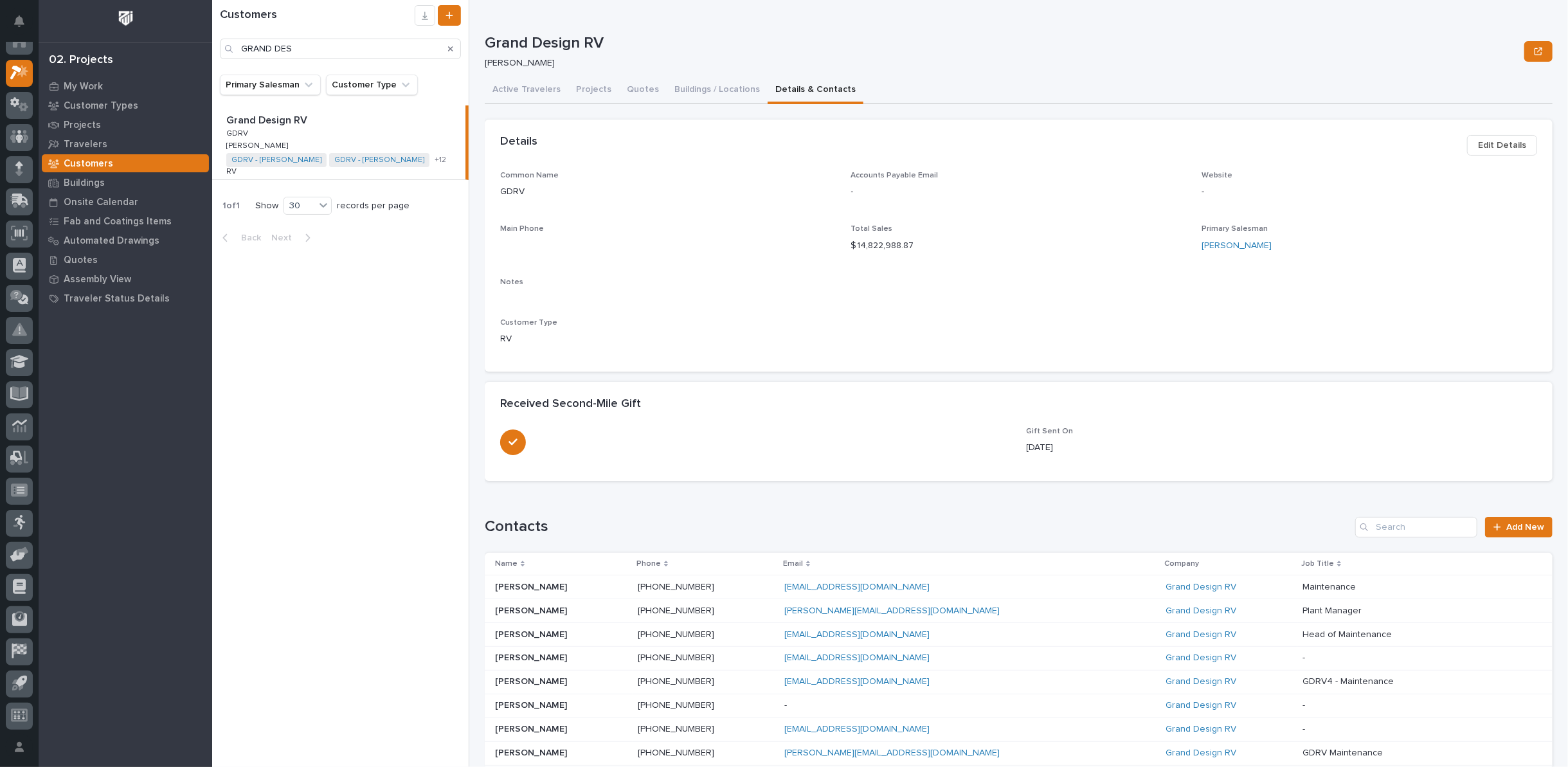
scroll to position [227, 0]
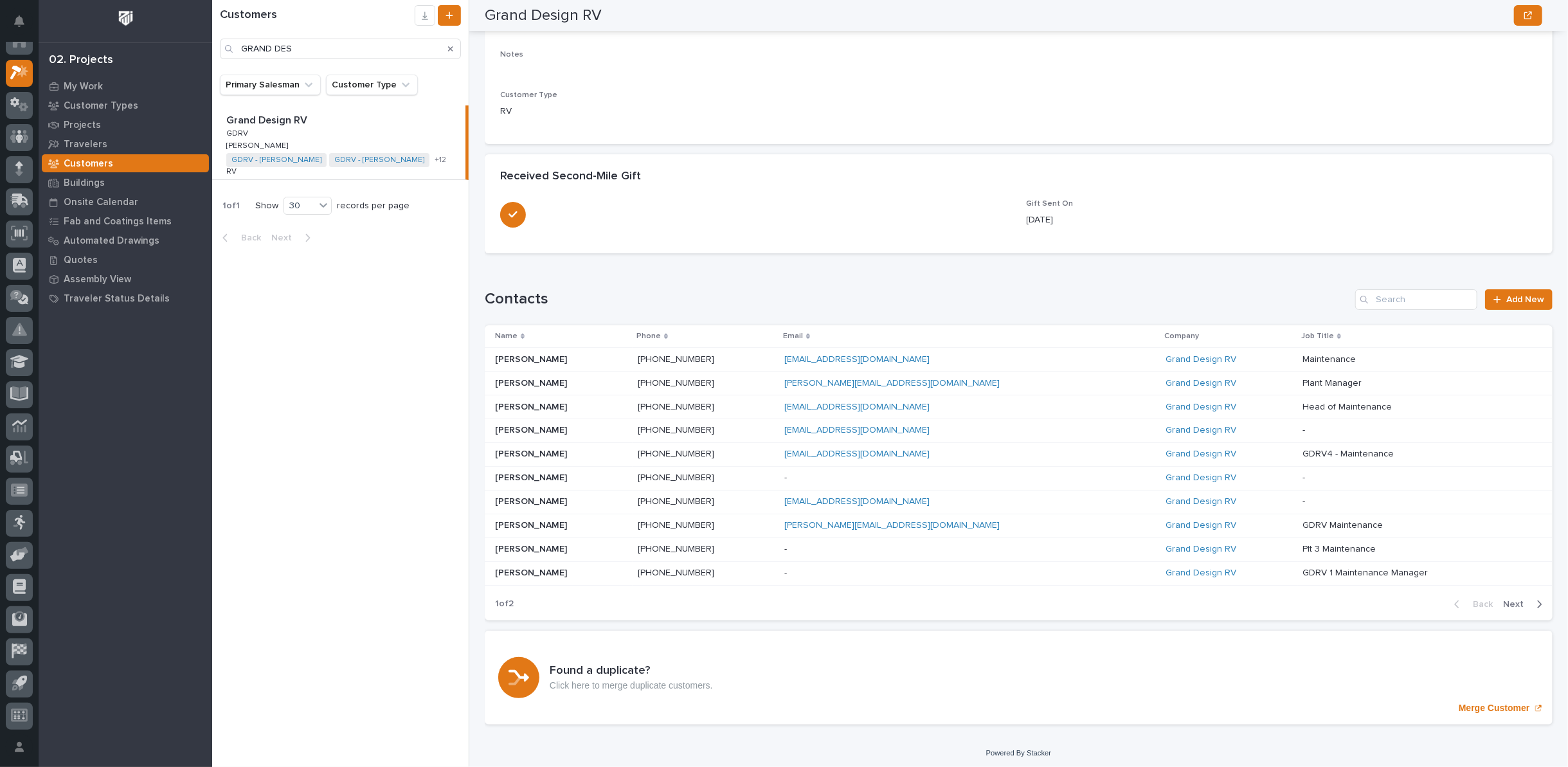
click at [1507, 601] on span "Next" at bounding box center [1517, 604] width 28 height 11
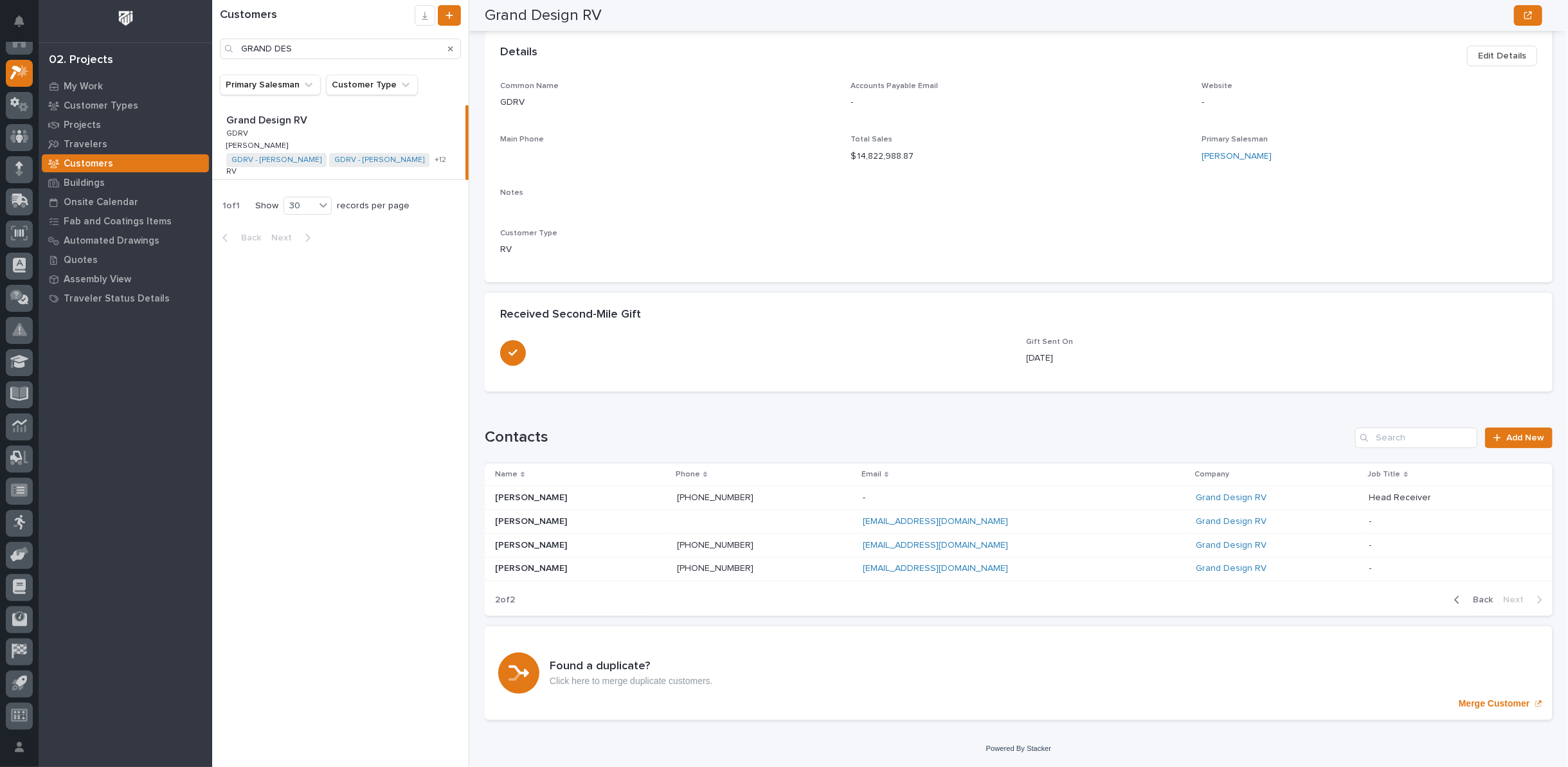
scroll to position [86, 0]
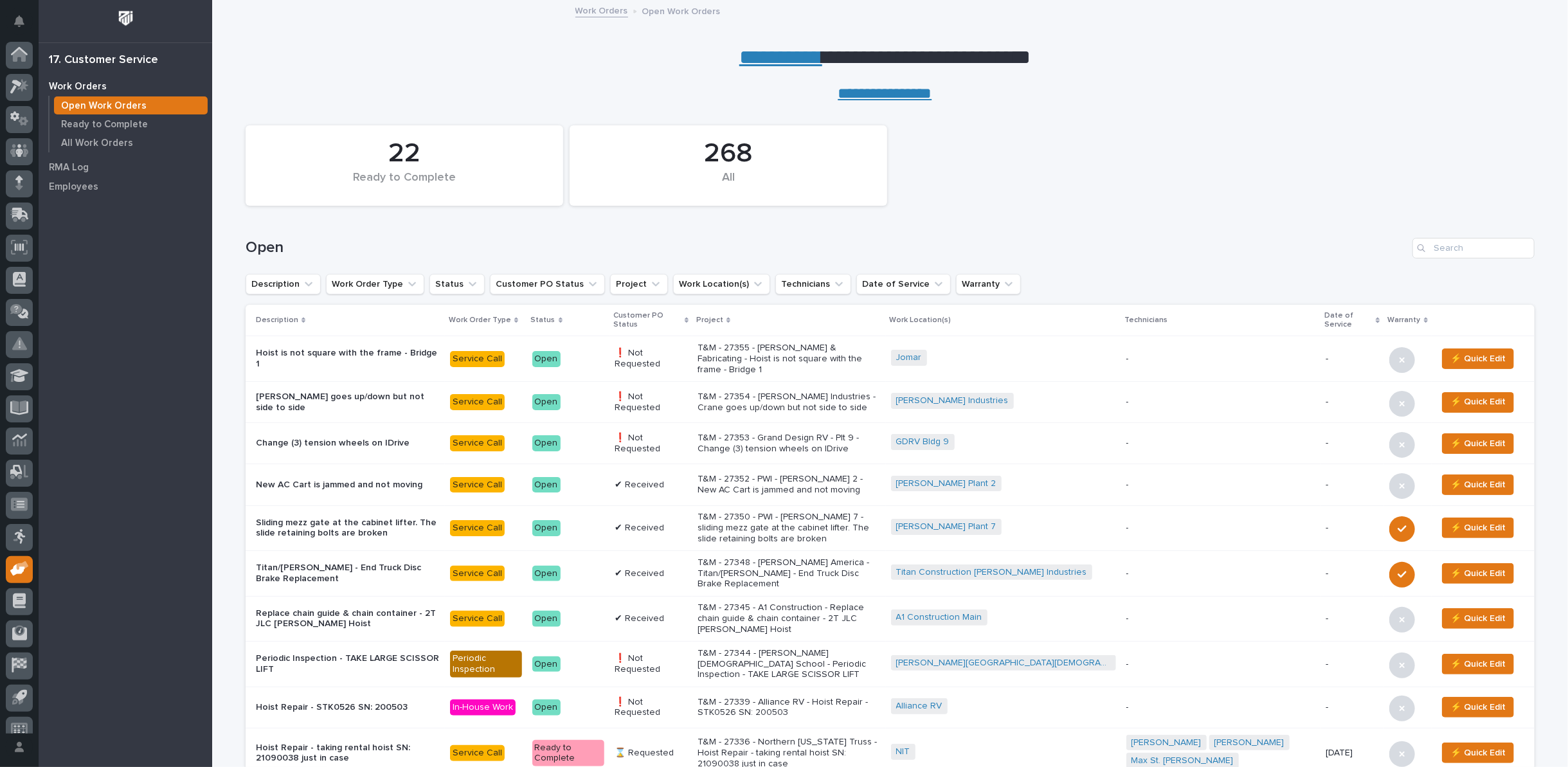
scroll to position [14, 0]
